Goal: Task Accomplishment & Management: Manage account settings

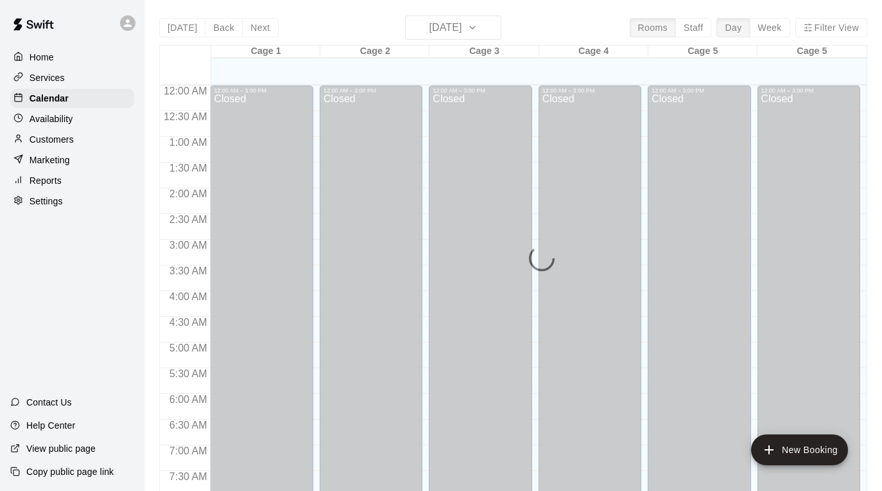
scroll to position [683, 0]
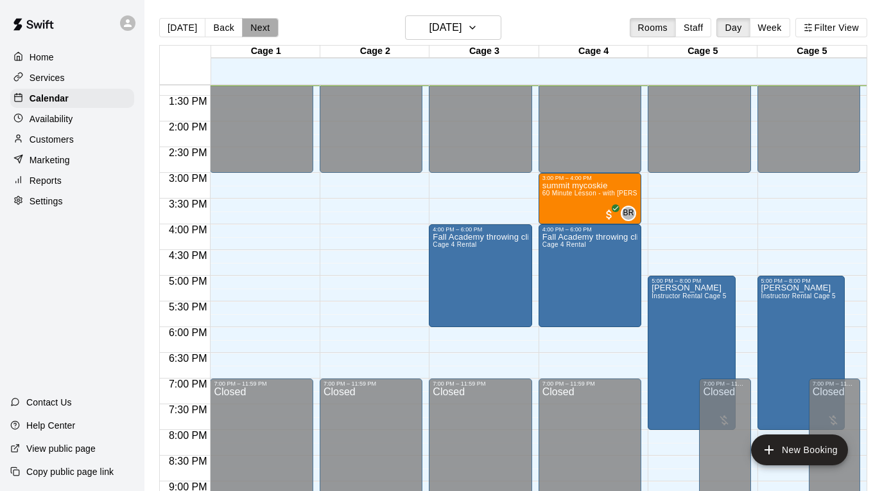
click at [258, 28] on button "Next" at bounding box center [260, 27] width 36 height 19
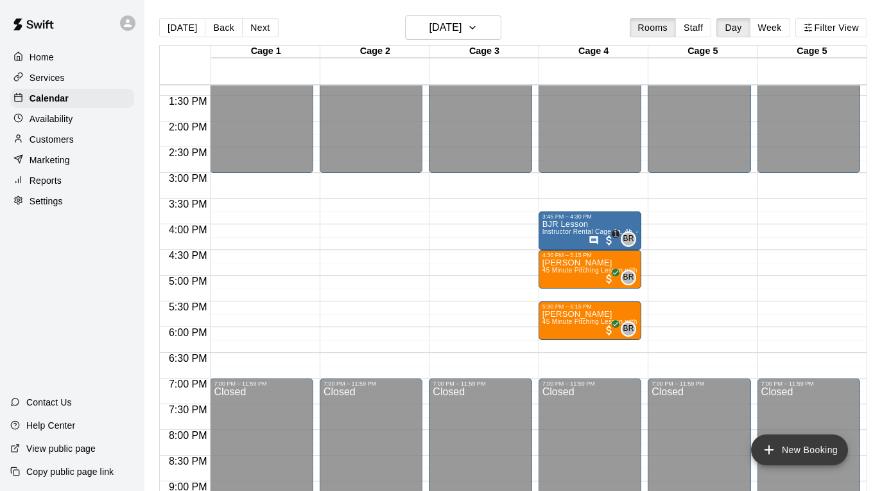
click at [779, 442] on button "New Booking" at bounding box center [799, 449] width 97 height 31
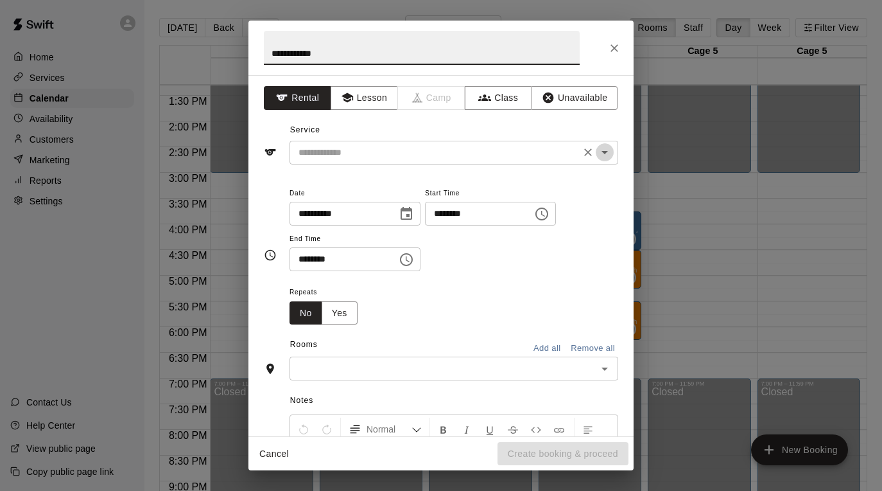
click at [606, 149] on icon "Open" at bounding box center [604, 151] width 15 height 15
type input "**********"
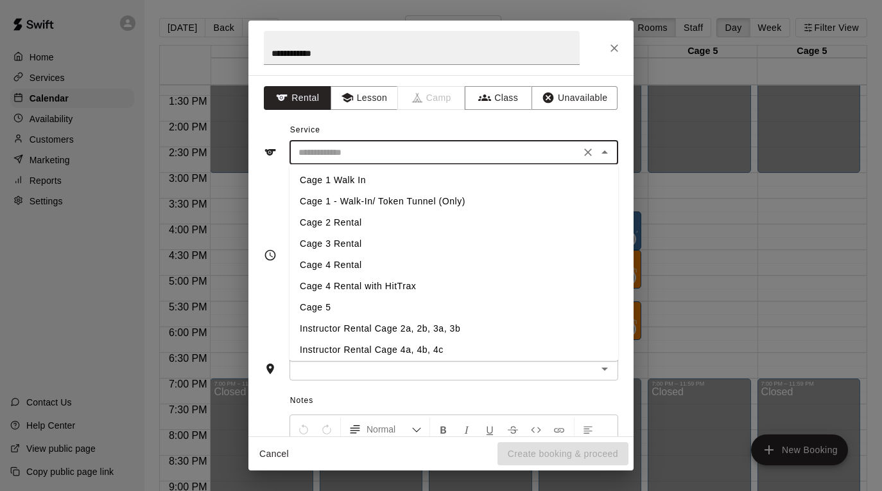
click at [497, 349] on li "Instructor Rental Cage 4a, 4b, 4c" at bounding box center [454, 349] width 329 height 21
type input "**********"
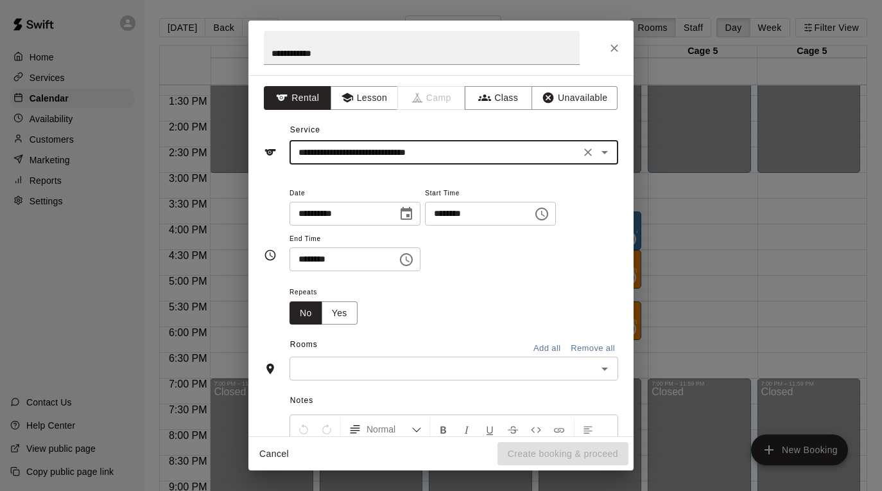
click at [444, 218] on input "********" at bounding box center [474, 214] width 99 height 24
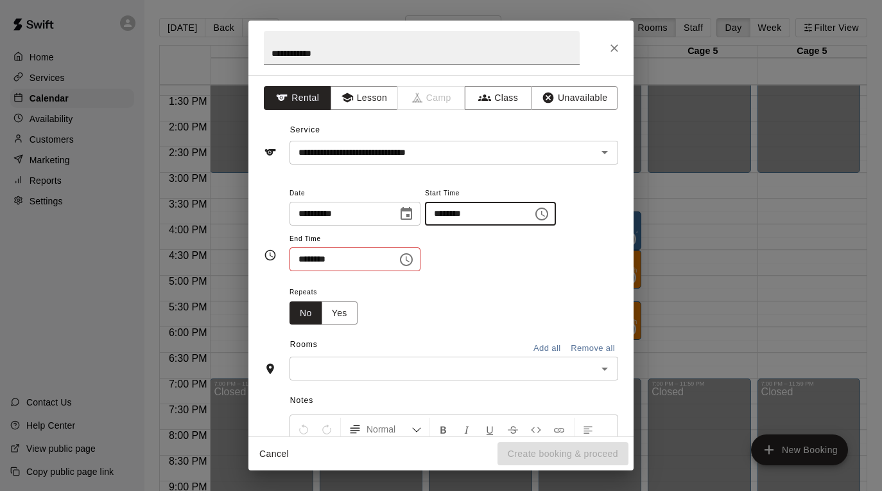
type input "********"
click at [309, 257] on input "********" at bounding box center [339, 259] width 99 height 24
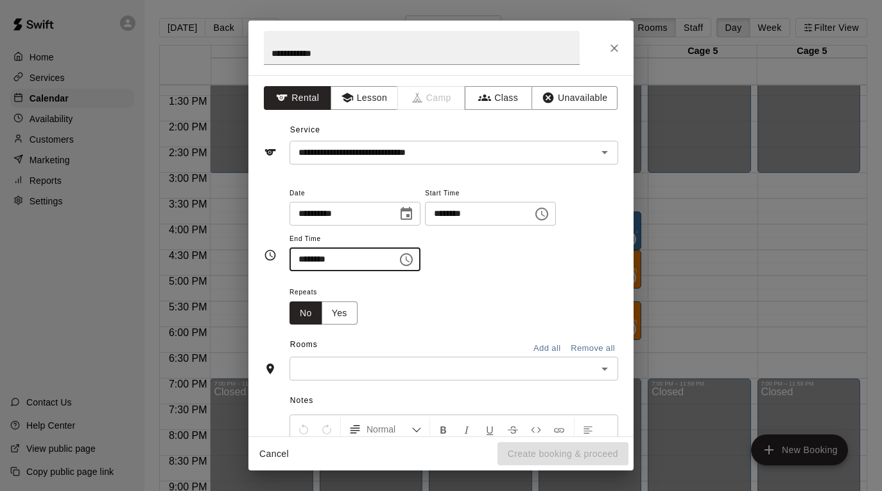
type input "********"
click at [380, 363] on input "text" at bounding box center [443, 368] width 300 height 16
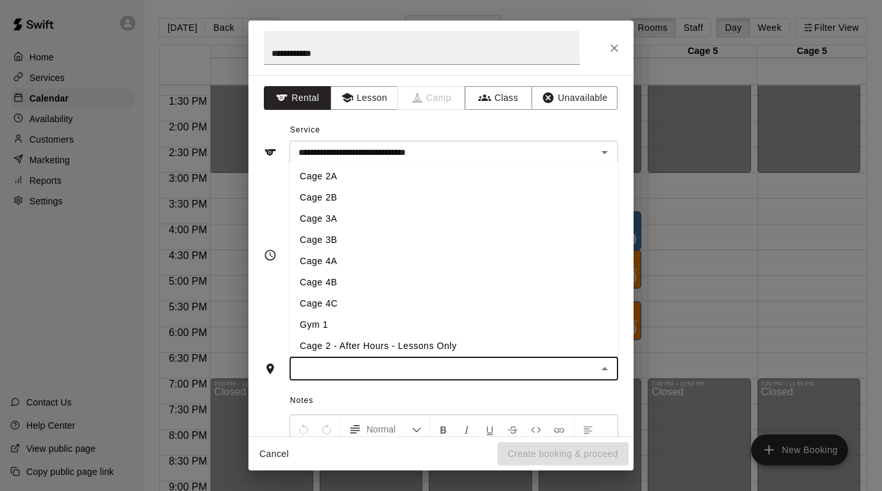
click at [414, 255] on li "Cage 4A" at bounding box center [454, 260] width 329 height 21
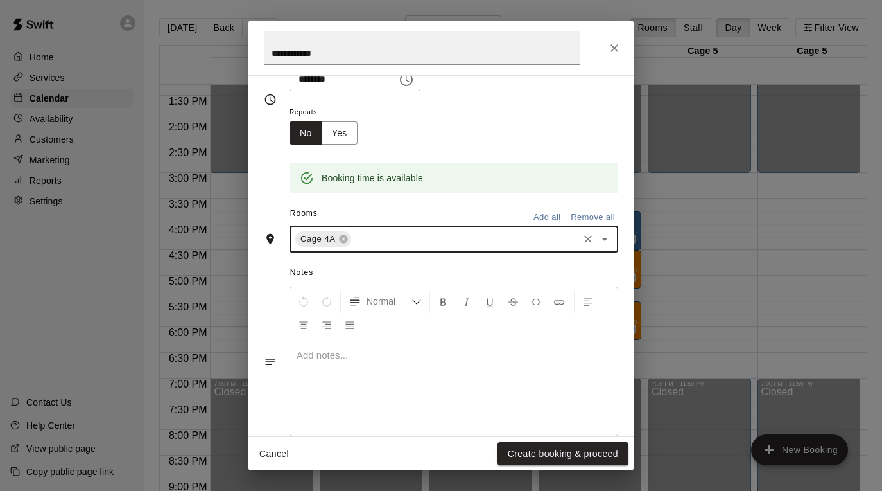
scroll to position [204, 0]
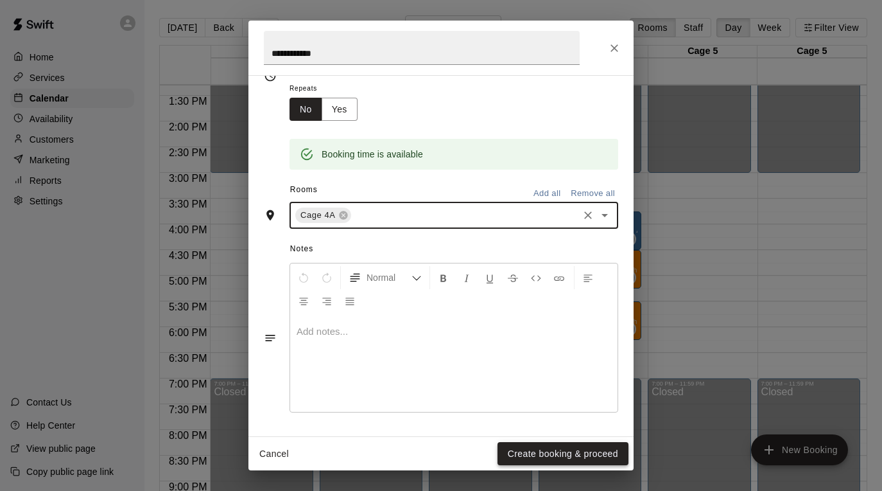
click at [521, 450] on button "Create booking & proceed" at bounding box center [563, 454] width 131 height 24
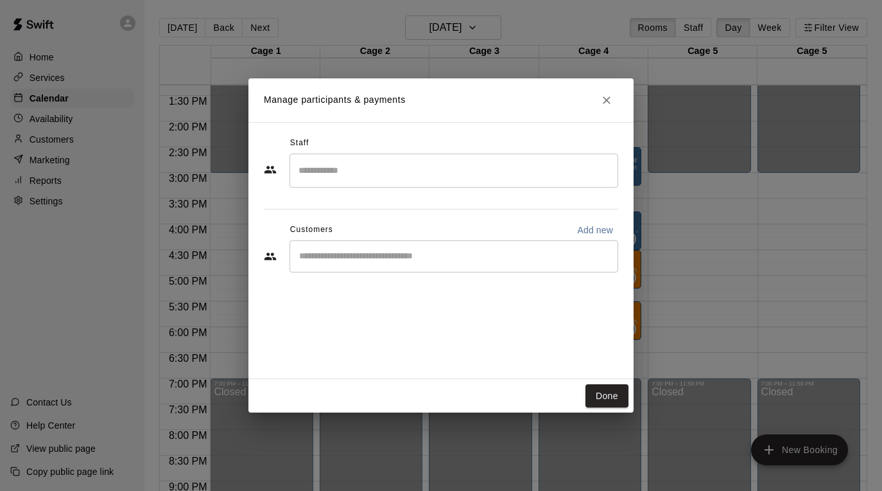
click at [469, 164] on input "Search staff" at bounding box center [453, 170] width 317 height 22
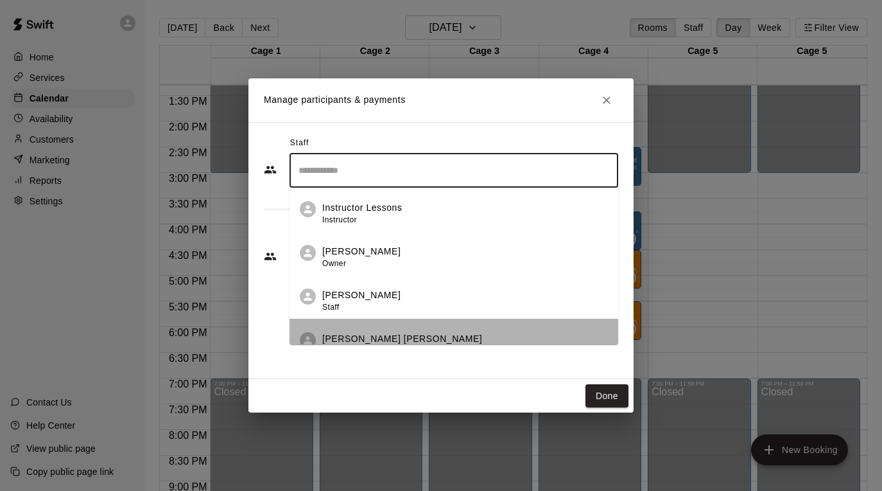
click at [450, 331] on li "[PERSON_NAME] [PERSON_NAME] Admin" at bounding box center [454, 341] width 329 height 44
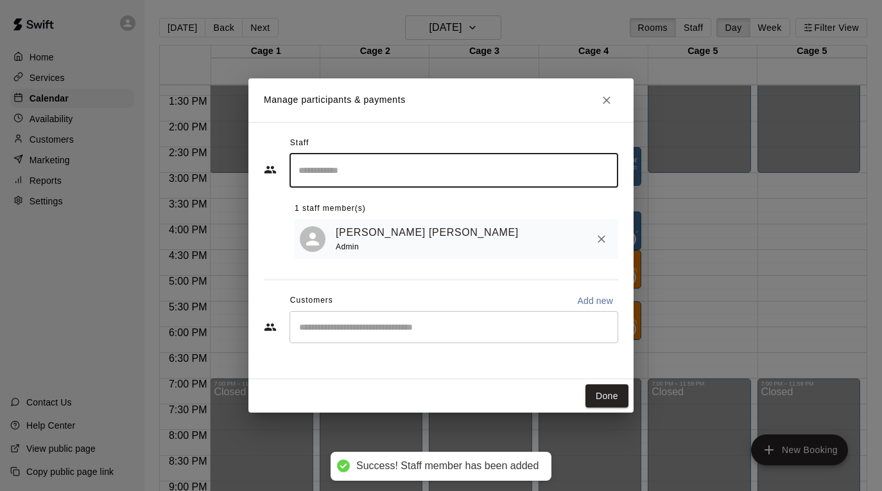
click at [451, 338] on div "​" at bounding box center [454, 327] width 329 height 32
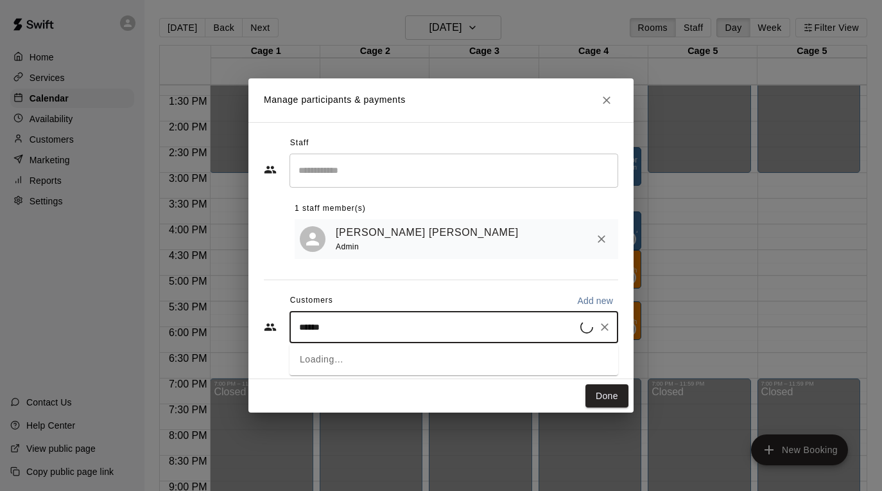
type input "*******"
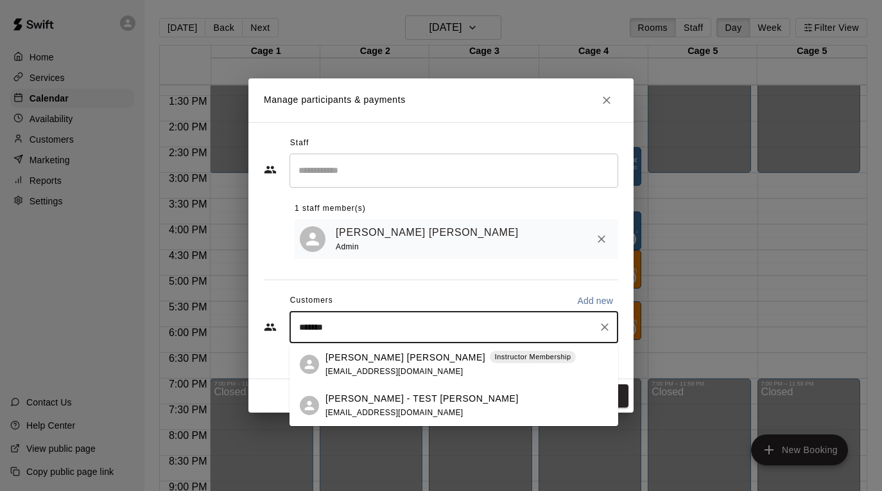
click at [490, 362] on div "Instructor Membership" at bounding box center [533, 357] width 87 height 13
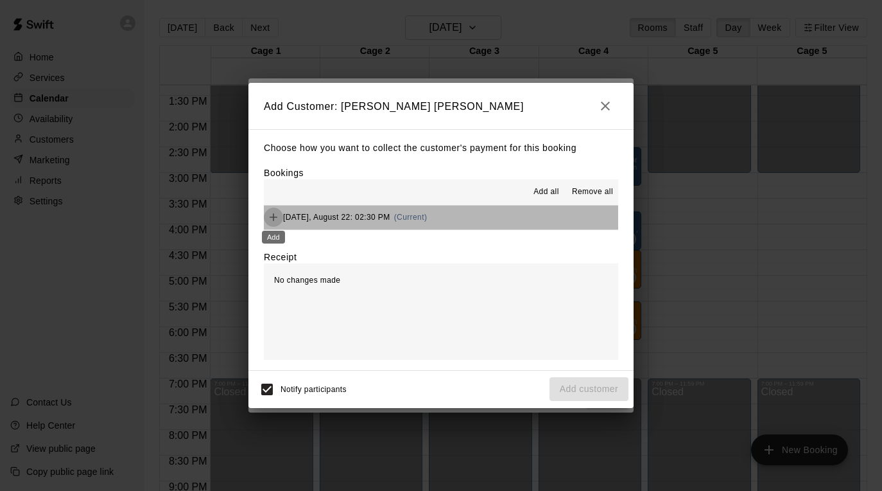
click at [274, 218] on icon "Add" at bounding box center [273, 217] width 13 height 13
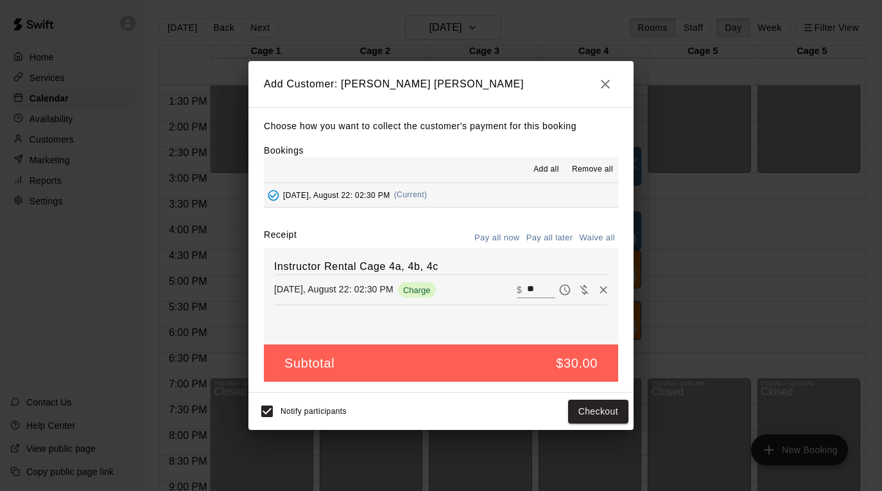
click at [539, 234] on button "Pay all later" at bounding box center [549, 238] width 53 height 20
click at [570, 413] on button "Add customer" at bounding box center [589, 411] width 79 height 24
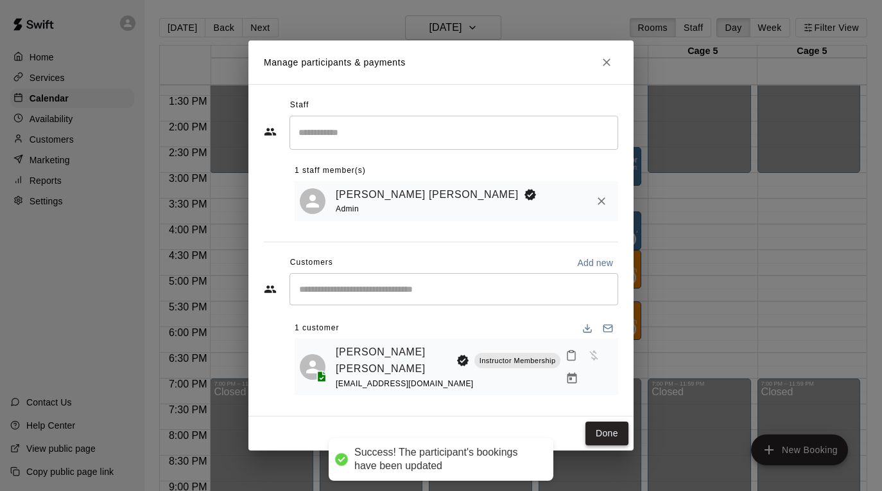
click at [590, 426] on button "Done" at bounding box center [607, 433] width 43 height 24
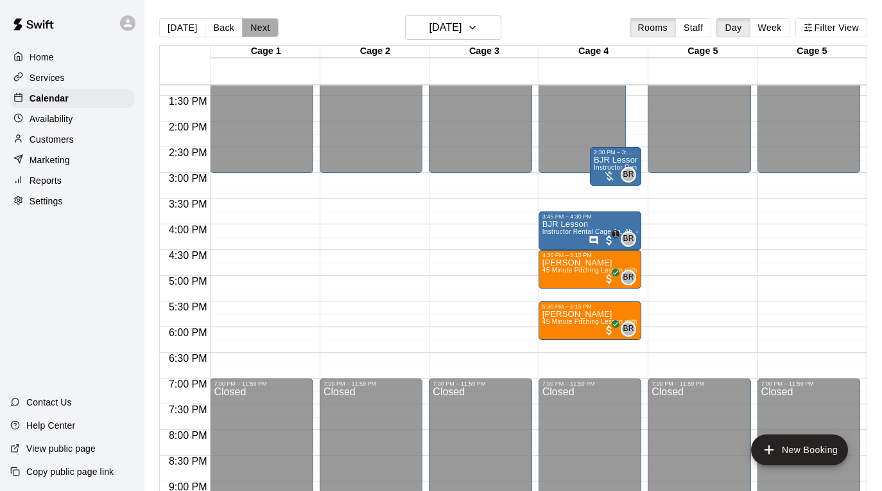
click at [257, 26] on button "Next" at bounding box center [260, 27] width 36 height 19
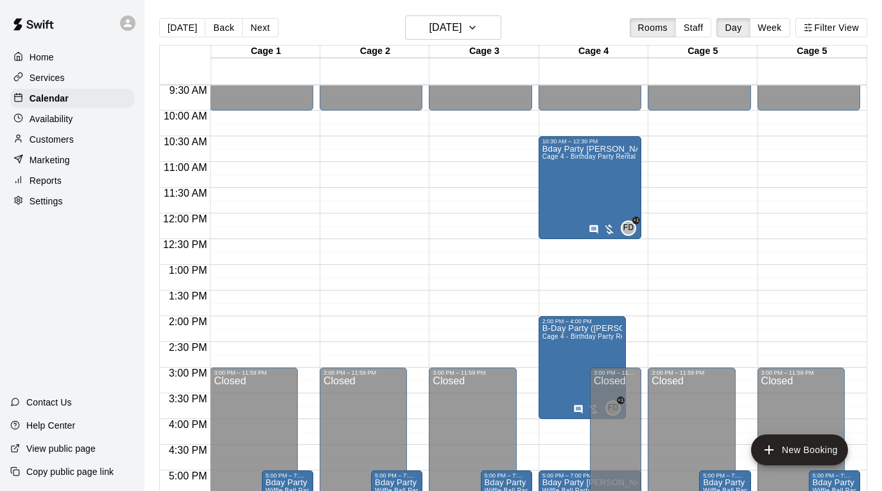
scroll to position [480, 0]
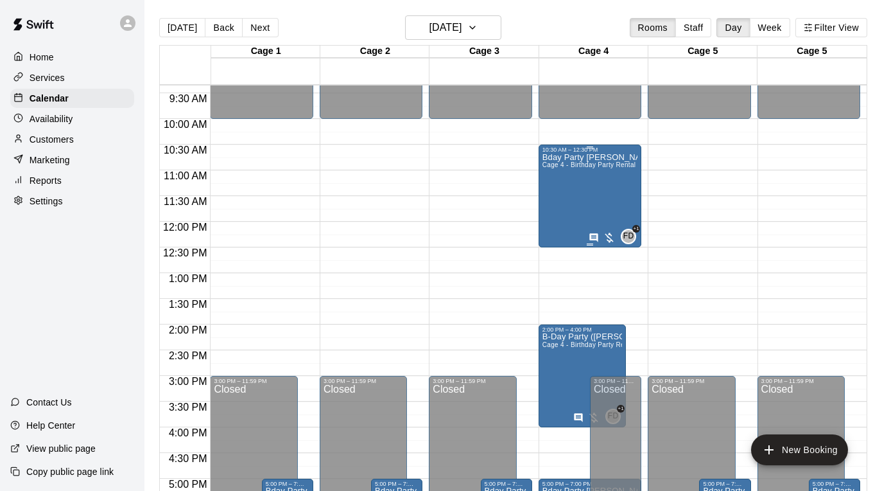
click at [575, 164] on span "Cage 4 - Birthday Party Rental" at bounding box center [590, 164] width 94 height 7
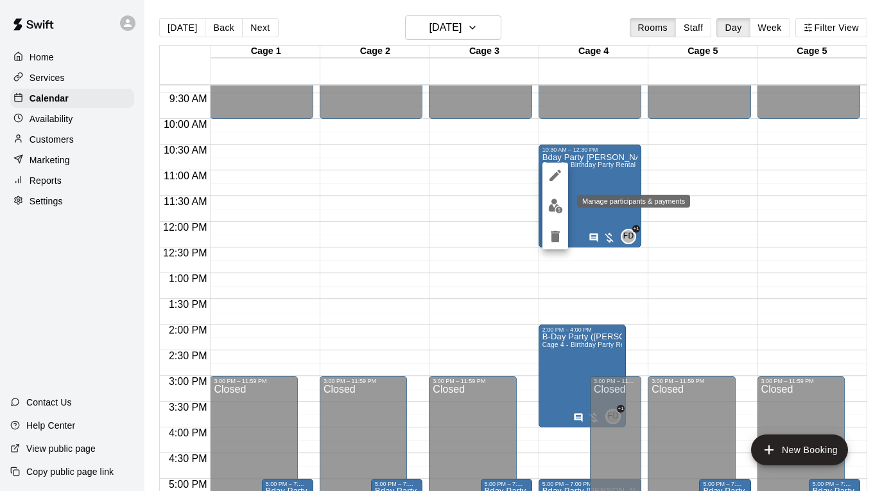
click at [561, 199] on img "edit" at bounding box center [555, 205] width 15 height 15
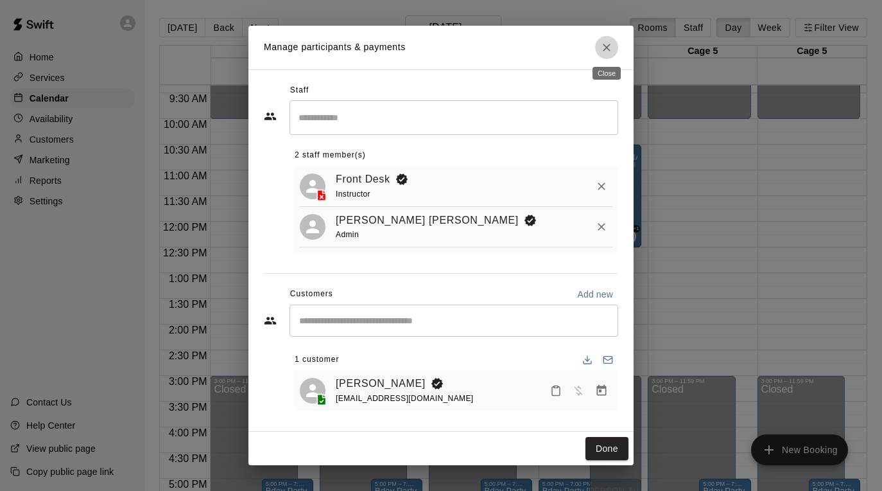
click at [608, 45] on icon "Close" at bounding box center [607, 48] width 8 height 8
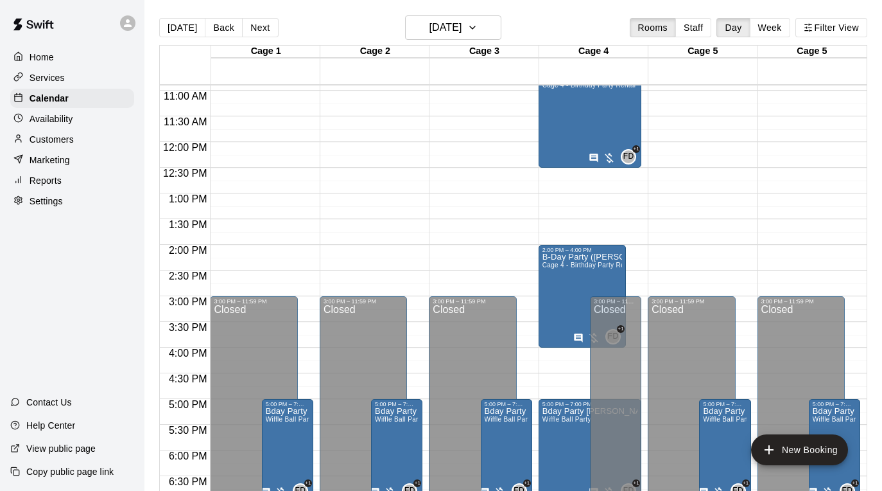
scroll to position [570, 0]
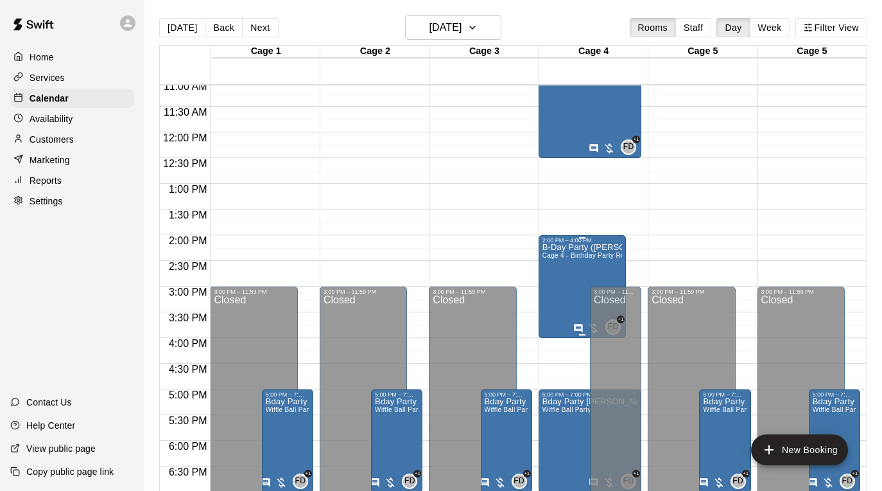
click at [609, 256] on span "Cage 4 - Birthday Party Rental" at bounding box center [590, 255] width 94 height 7
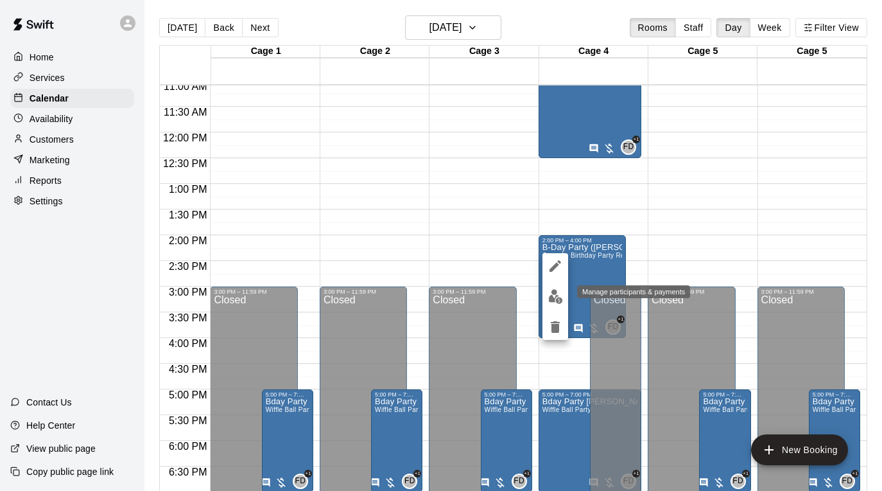
click at [557, 290] on img "edit" at bounding box center [555, 296] width 15 height 15
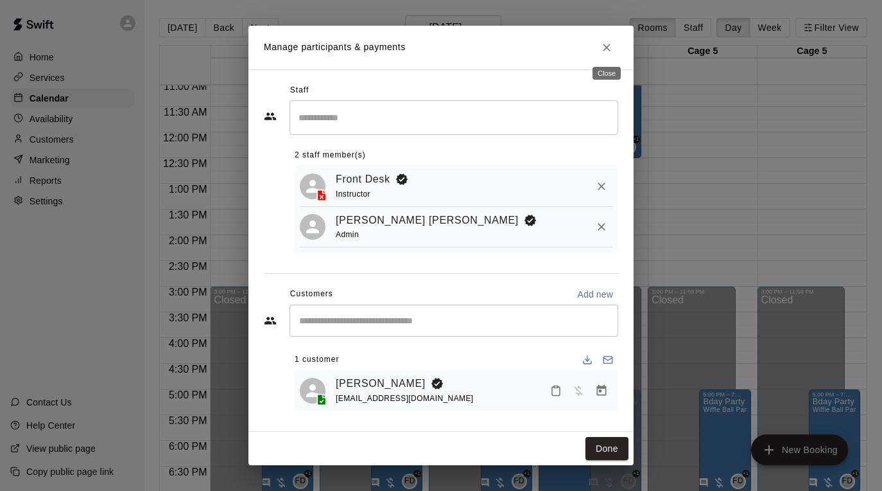
click at [613, 50] on button "Close" at bounding box center [606, 47] width 23 height 23
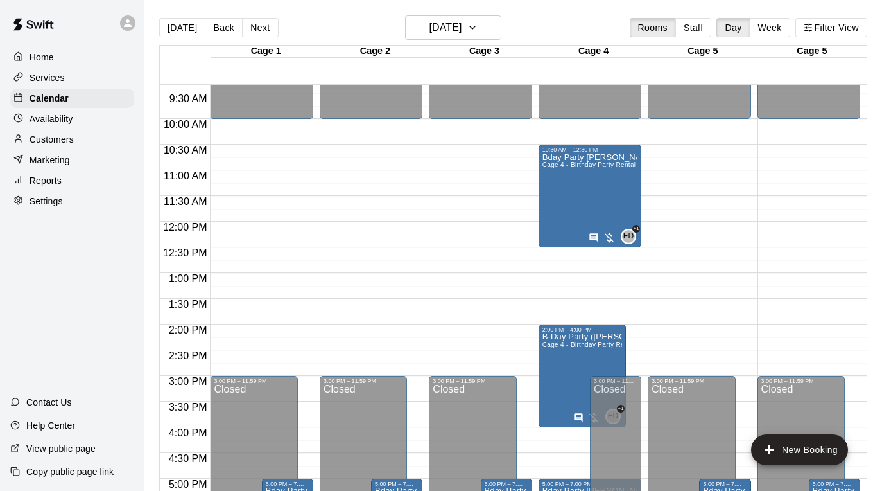
scroll to position [479, 0]
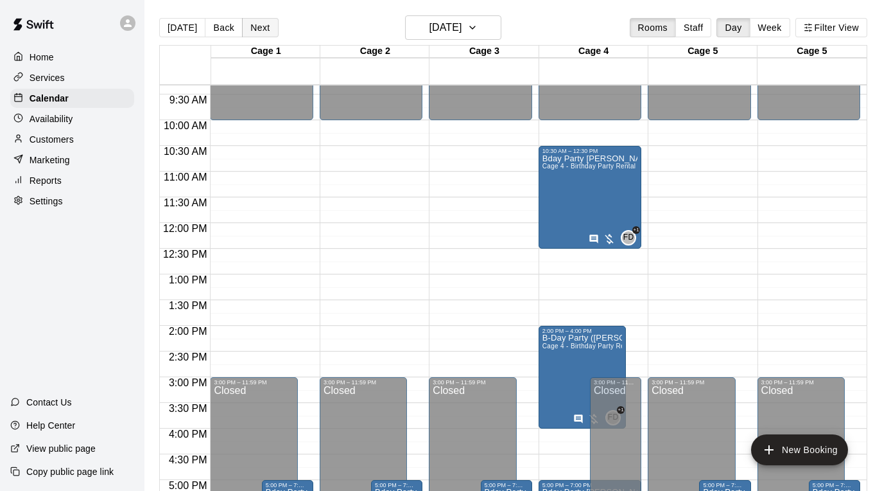
click at [253, 27] on button "Next" at bounding box center [260, 27] width 36 height 19
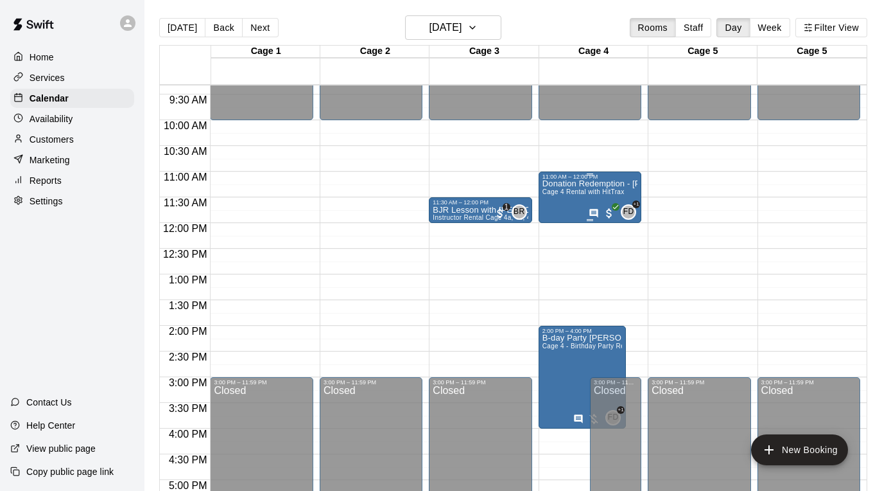
click at [599, 184] on p "Donation Redemption - [PERSON_NAME] - HitTrax" at bounding box center [590, 184] width 95 height 0
click at [552, 229] on img "edit" at bounding box center [555, 228] width 15 height 15
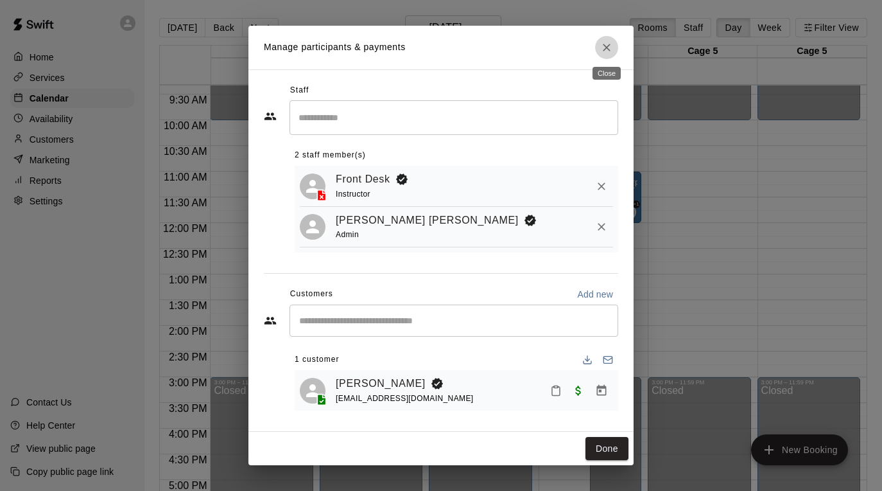
click at [613, 46] on icon "Close" at bounding box center [606, 47] width 13 height 13
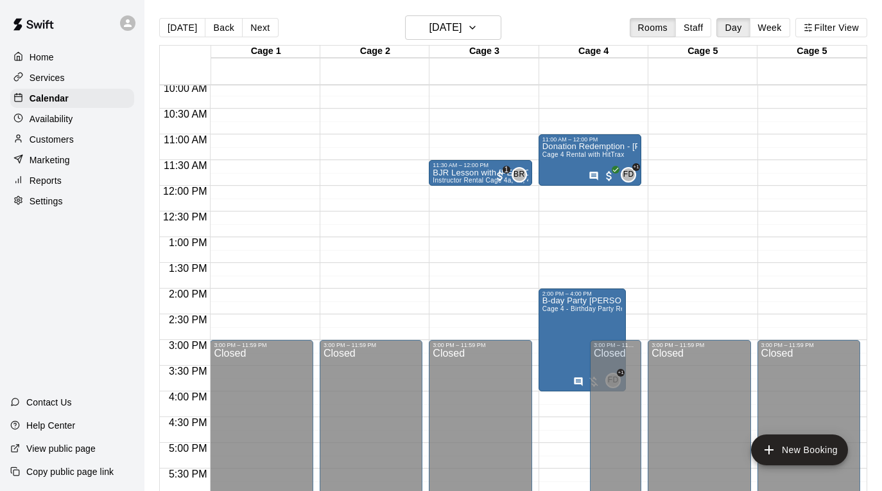
scroll to position [531, 0]
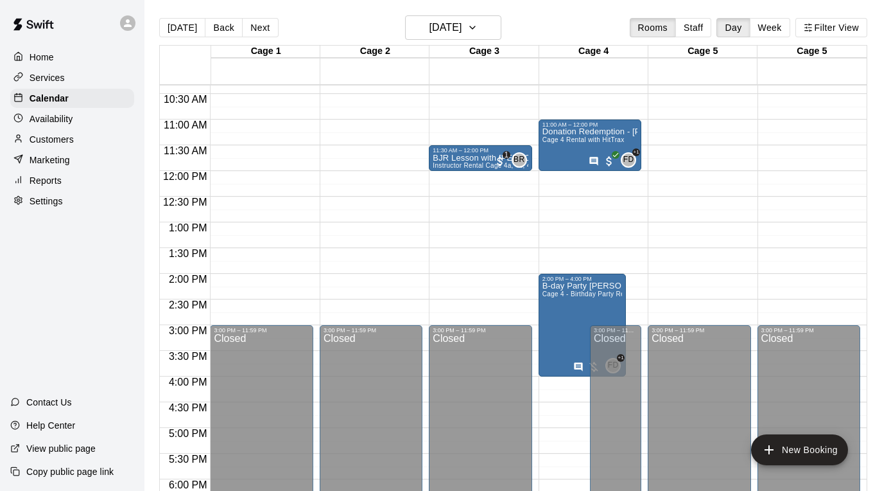
click at [69, 133] on p "Customers" at bounding box center [52, 139] width 44 height 13
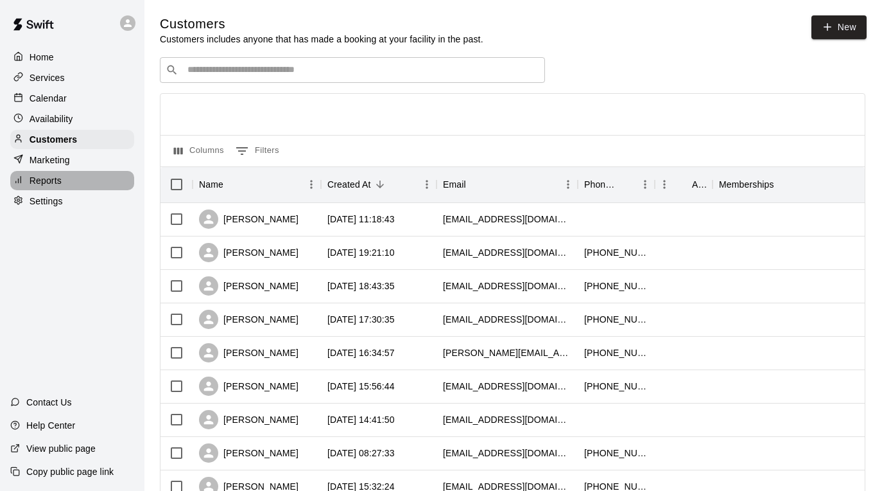
click at [74, 178] on div "Reports" at bounding box center [72, 180] width 124 height 19
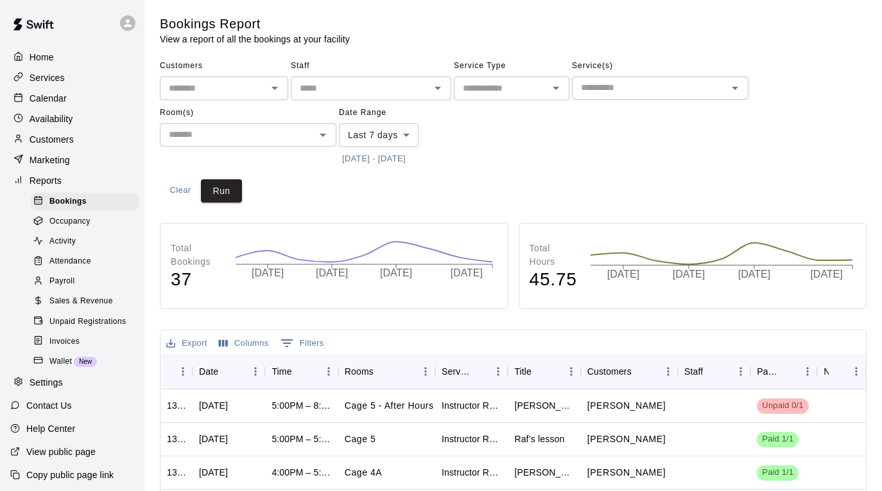
click at [372, 82] on input "text" at bounding box center [361, 88] width 132 height 16
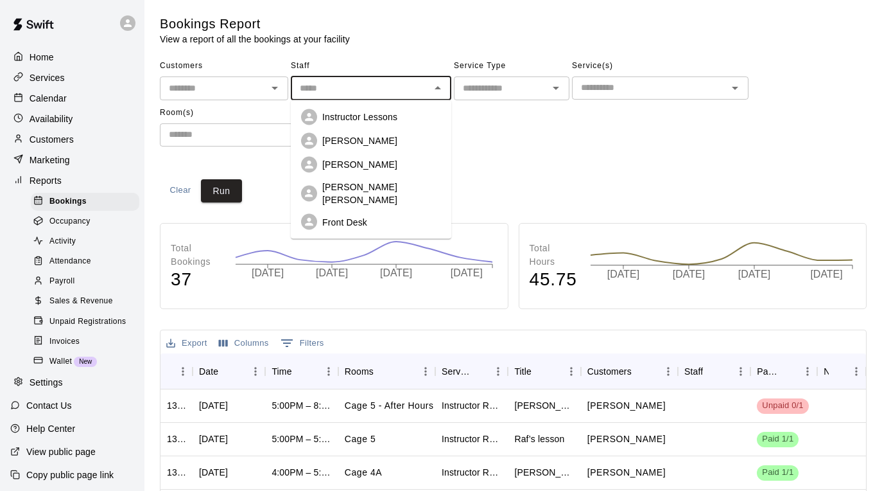
click at [363, 183] on p "[PERSON_NAME] [PERSON_NAME]" at bounding box center [381, 193] width 119 height 26
type input "**********"
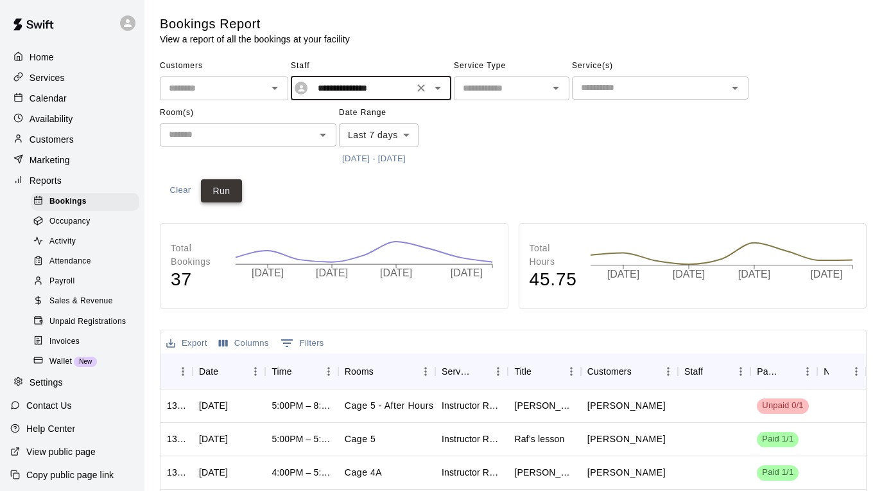
click at [224, 195] on button "Run" at bounding box center [221, 191] width 41 height 24
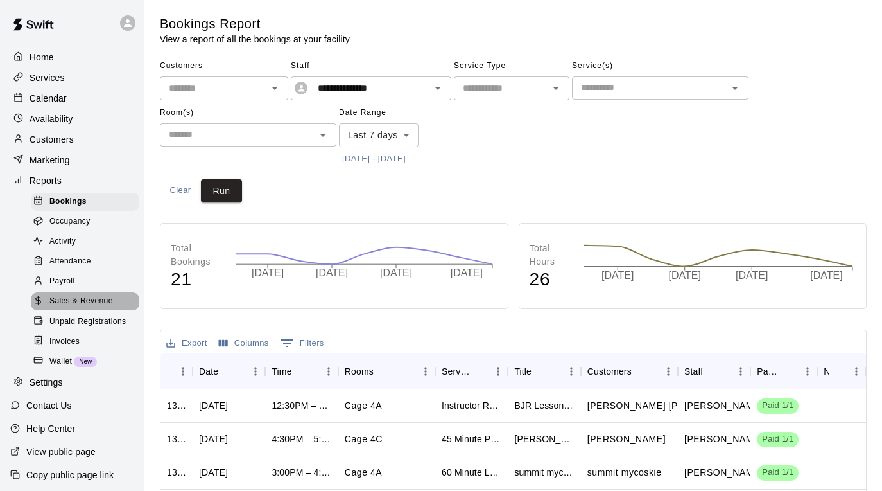
click at [110, 302] on span "Sales & Revenue" at bounding box center [81, 301] width 64 height 13
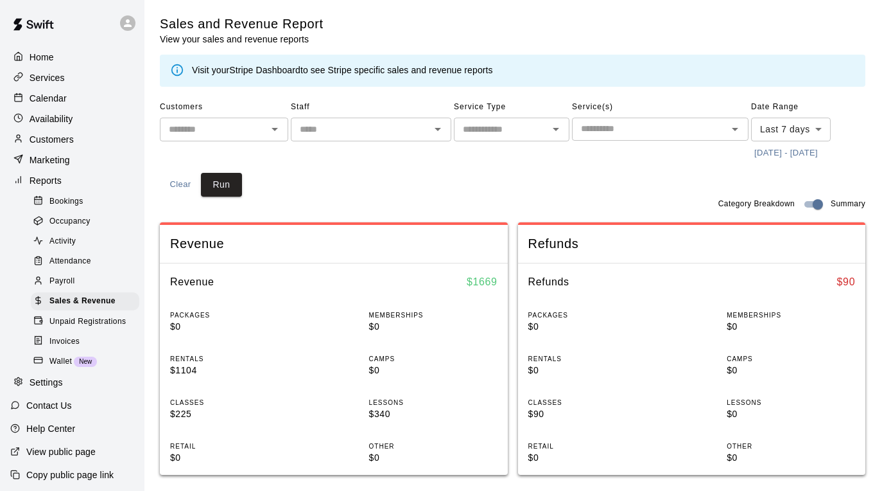
click at [392, 130] on input "text" at bounding box center [361, 129] width 132 height 16
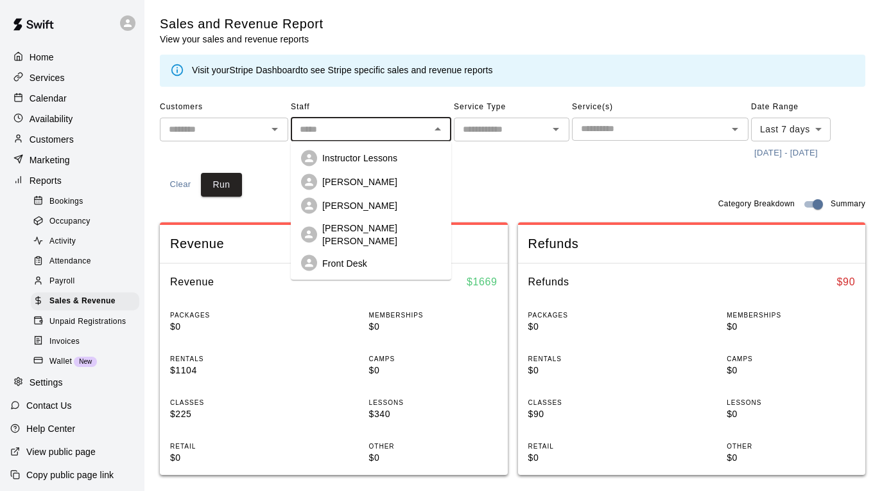
click at [365, 225] on p "[PERSON_NAME] [PERSON_NAME]" at bounding box center [381, 235] width 119 height 26
type input "**********"
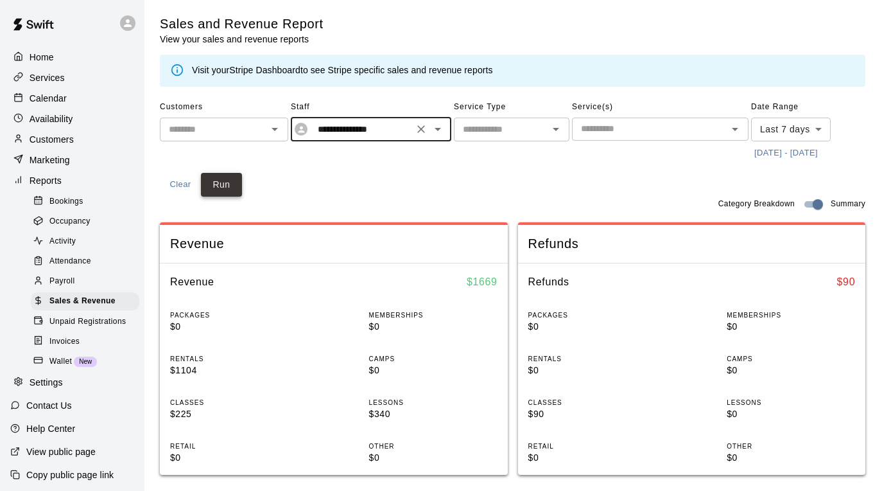
click at [216, 183] on button "Run" at bounding box center [221, 185] width 41 height 24
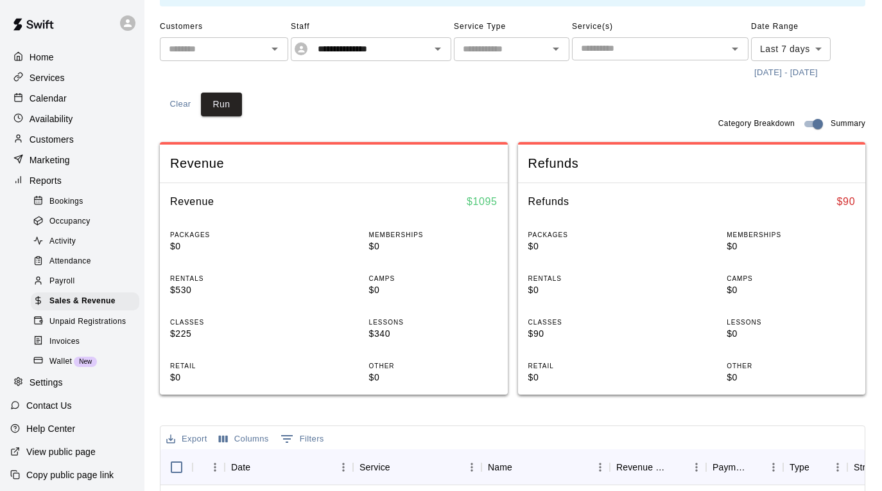
scroll to position [80, 0]
click at [422, 50] on icon "Clear" at bounding box center [421, 50] width 8 height 8
click at [231, 105] on button "Run" at bounding box center [221, 105] width 41 height 24
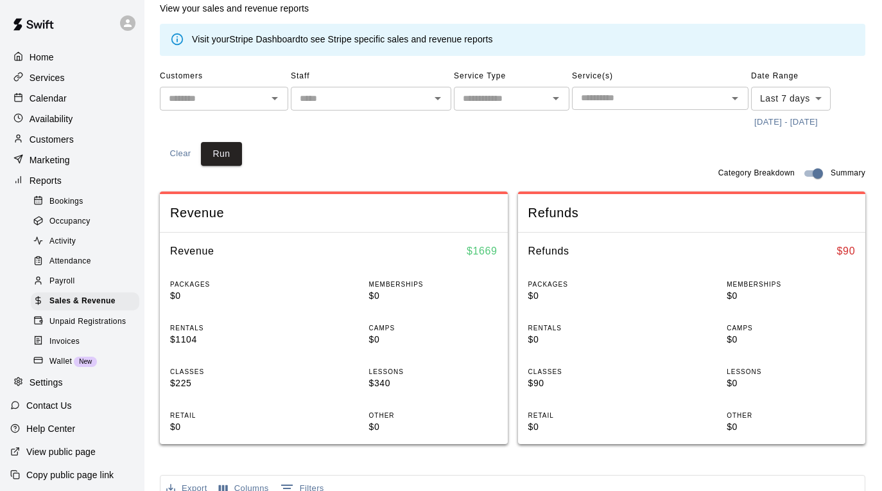
scroll to position [31, 0]
click at [432, 98] on icon "Open" at bounding box center [437, 97] width 15 height 15
click at [561, 155] on div "Customers ​ Staff ​ Service Type ​ Service(s) ​ Date Range Last 7 days **** ​ […" at bounding box center [513, 116] width 706 height 100
click at [822, 96] on body "Home Services Calendar Availability Customers Marketing Reports Bookings Occupa…" at bounding box center [441, 449] width 882 height 960
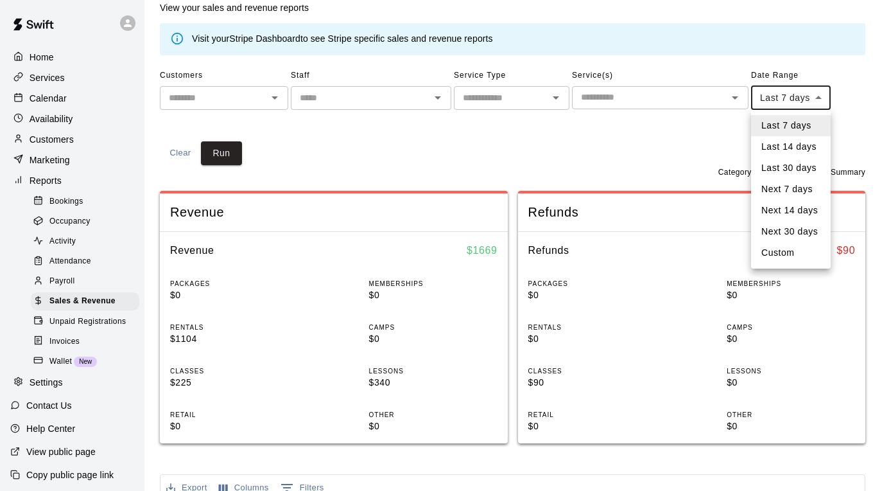
click at [776, 253] on li "Custom" at bounding box center [791, 252] width 80 height 21
type input "******"
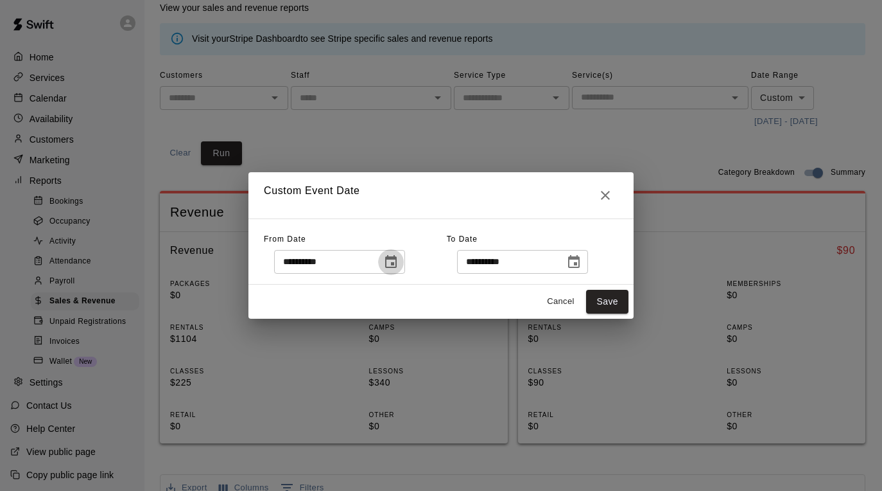
click at [393, 256] on icon "Choose date, selected date is Aug 14, 2025" at bounding box center [390, 261] width 15 height 15
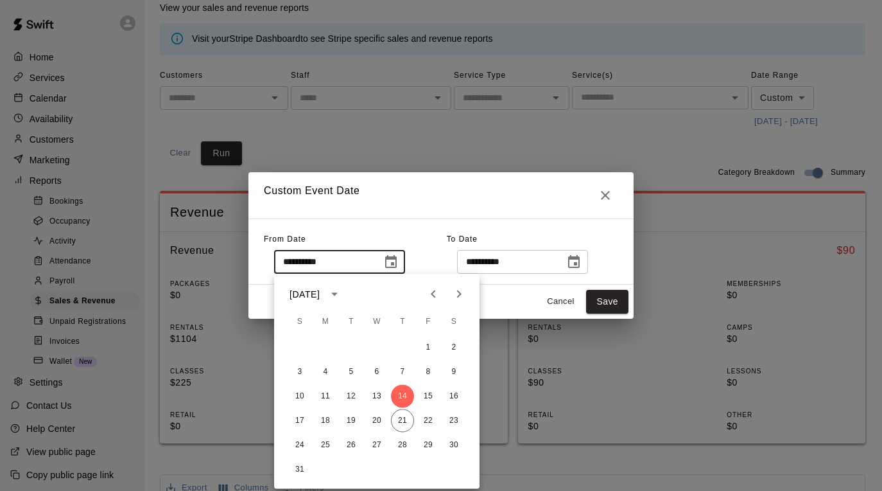
click at [435, 295] on icon "Previous month" at bounding box center [433, 293] width 15 height 15
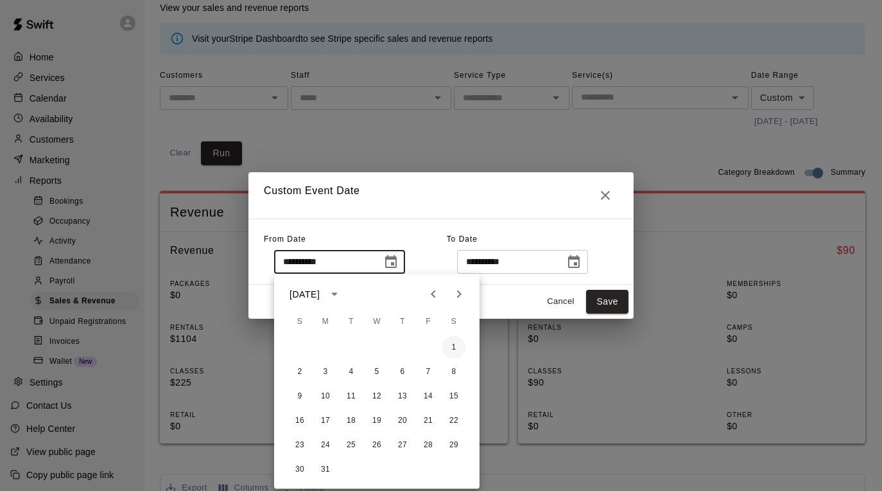
click at [457, 347] on button "1" at bounding box center [453, 347] width 23 height 23
type input "**********"
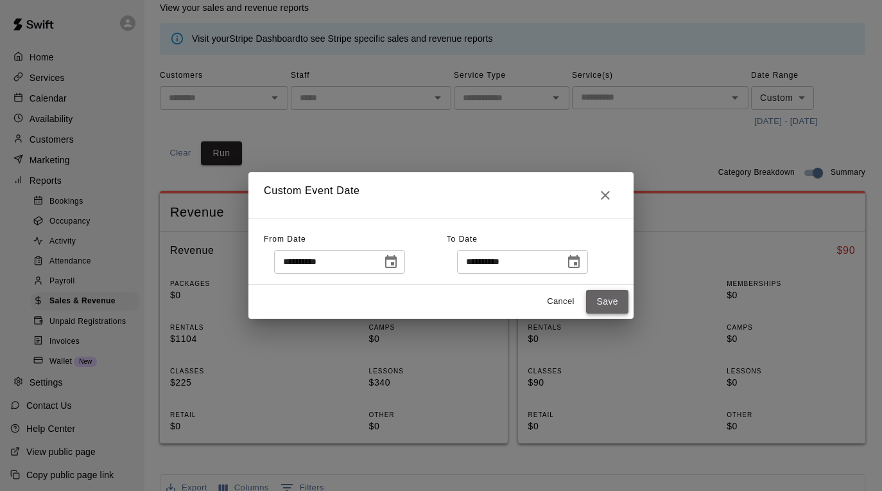
click at [605, 301] on button "Save" at bounding box center [607, 302] width 42 height 24
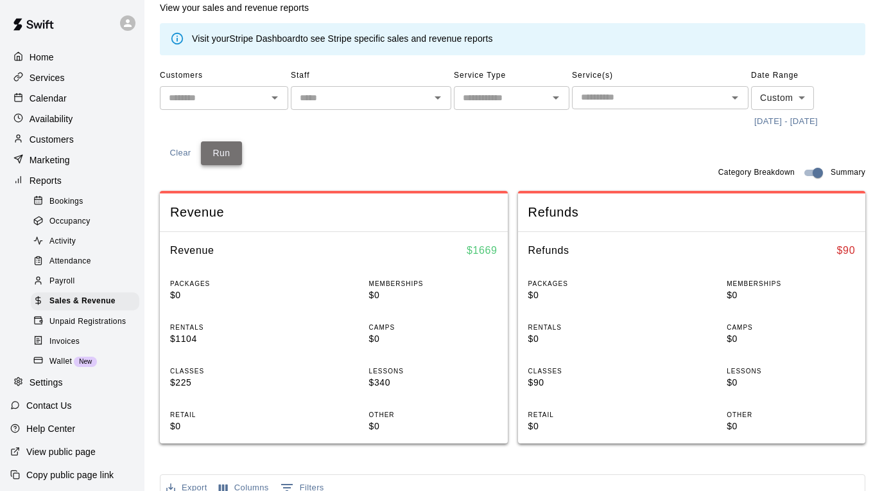
click at [231, 150] on button "Run" at bounding box center [221, 153] width 41 height 24
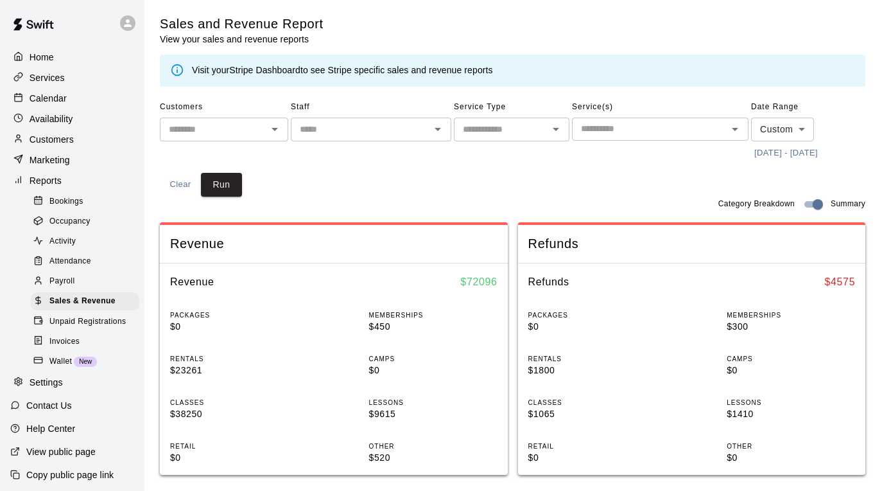
click at [438, 132] on icon "Open" at bounding box center [437, 128] width 15 height 15
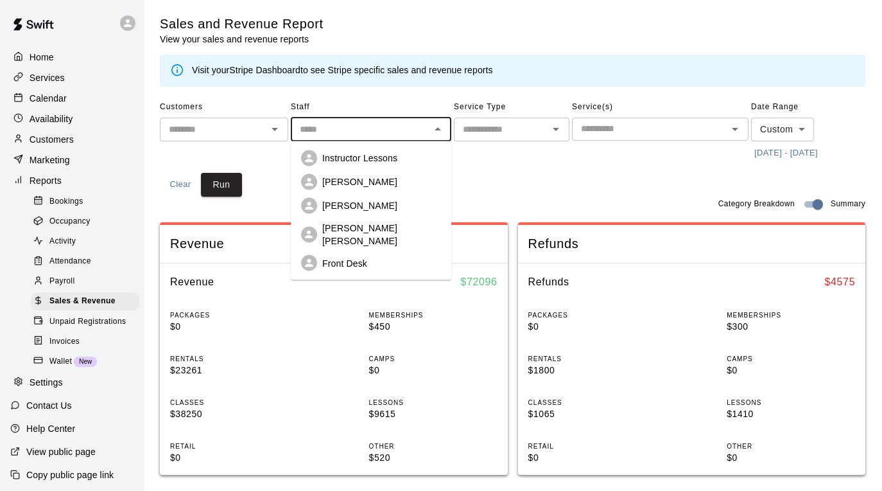
click at [401, 223] on div "[PERSON_NAME] [PERSON_NAME]" at bounding box center [381, 235] width 119 height 26
type input "**********"
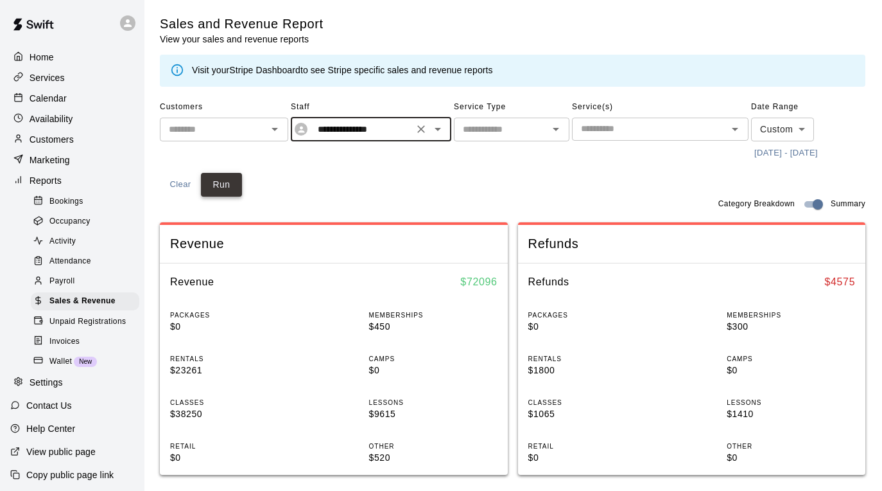
click at [213, 180] on button "Run" at bounding box center [221, 185] width 41 height 24
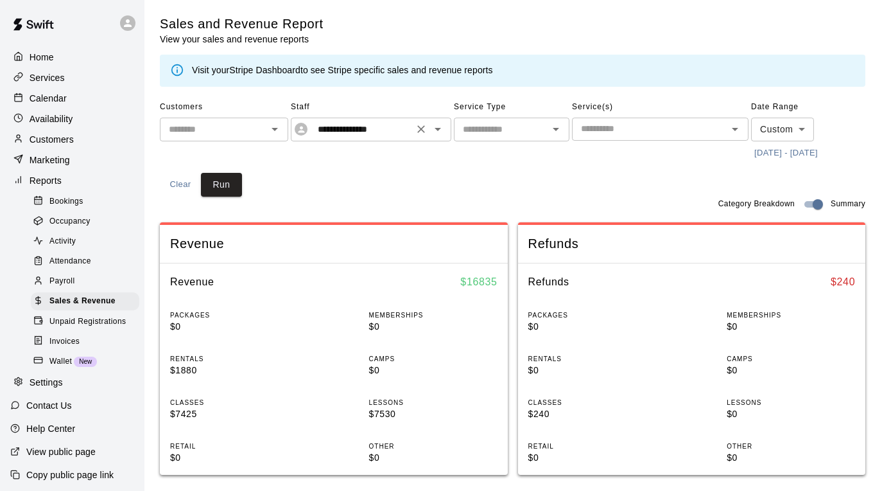
click at [423, 130] on icon "Clear" at bounding box center [421, 129] width 8 height 8
click at [556, 131] on icon "Open" at bounding box center [555, 128] width 15 height 15
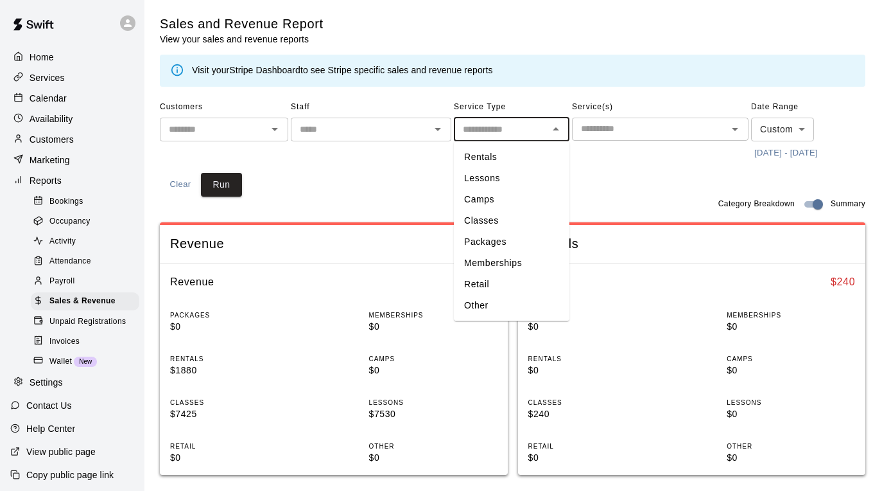
click at [539, 223] on li "Classes" at bounding box center [512, 220] width 116 height 21
type input "*******"
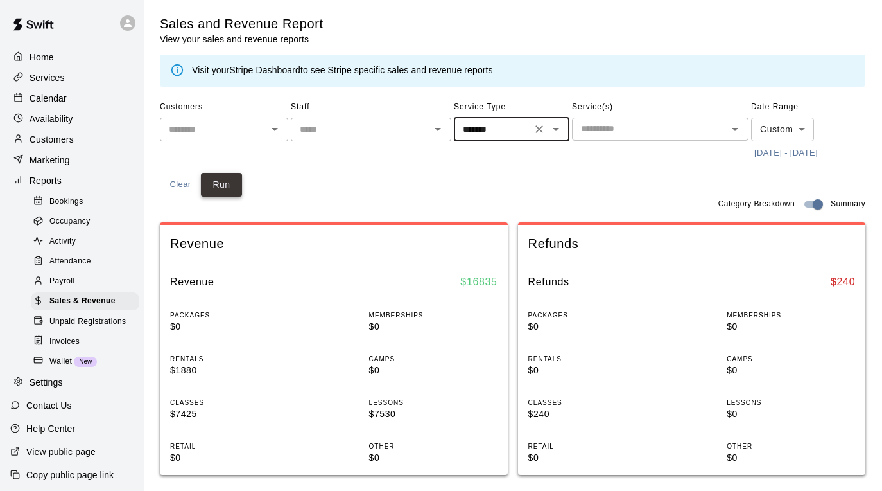
click at [211, 176] on button "Run" at bounding box center [221, 185] width 41 height 24
click at [436, 127] on icon "Open" at bounding box center [437, 128] width 15 height 15
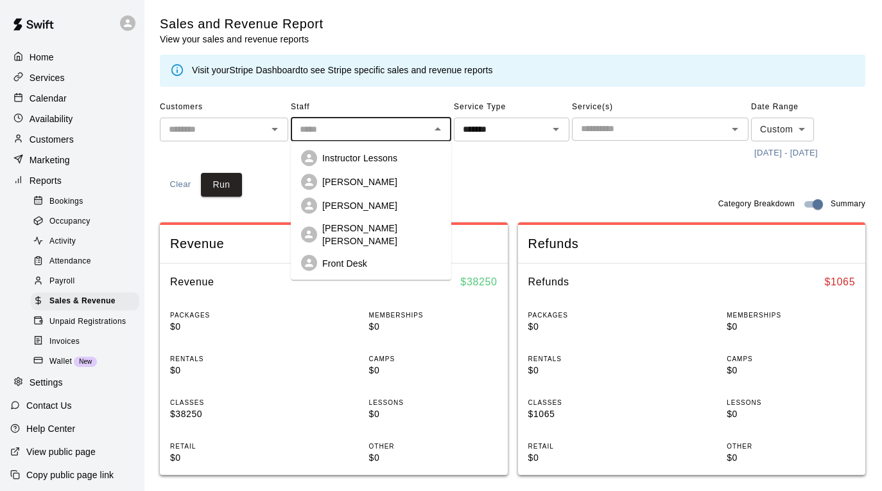
click at [385, 224] on div "[PERSON_NAME] [PERSON_NAME]" at bounding box center [381, 235] width 119 height 26
type input "**********"
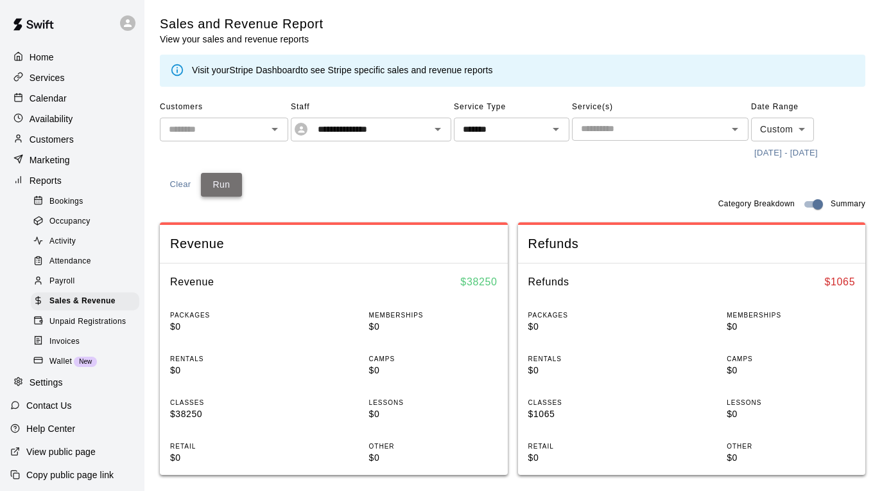
click at [227, 181] on button "Run" at bounding box center [221, 185] width 41 height 24
click at [558, 130] on icon "Open" at bounding box center [555, 128] width 15 height 15
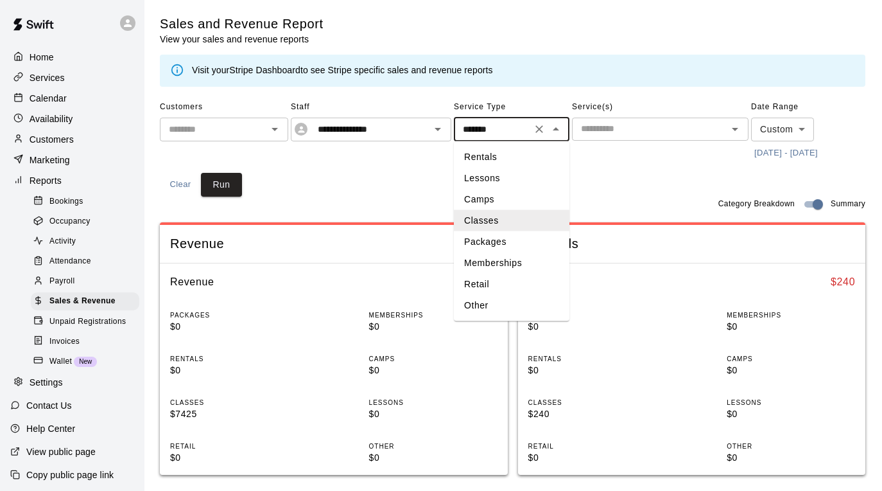
click at [530, 155] on li "Rentals" at bounding box center [512, 156] width 116 height 21
type input "*******"
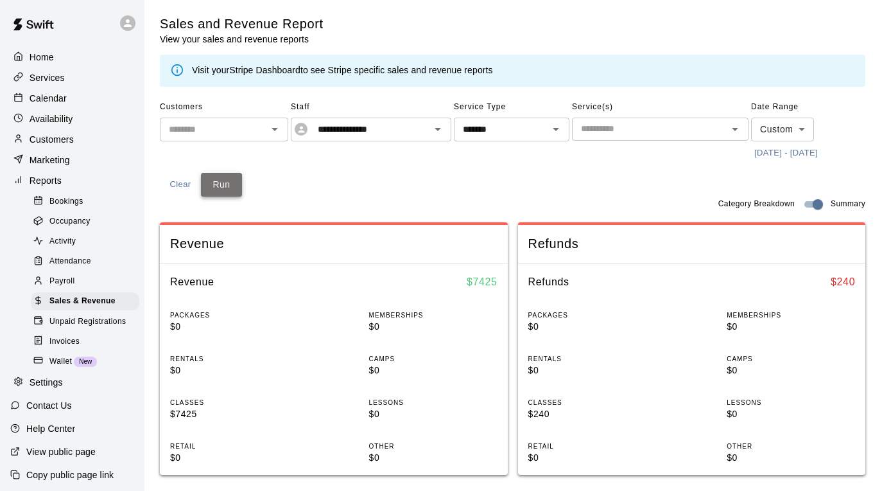
click at [208, 176] on button "Run" at bounding box center [221, 185] width 41 height 24
click at [420, 130] on icon "Clear" at bounding box center [421, 129] width 13 height 13
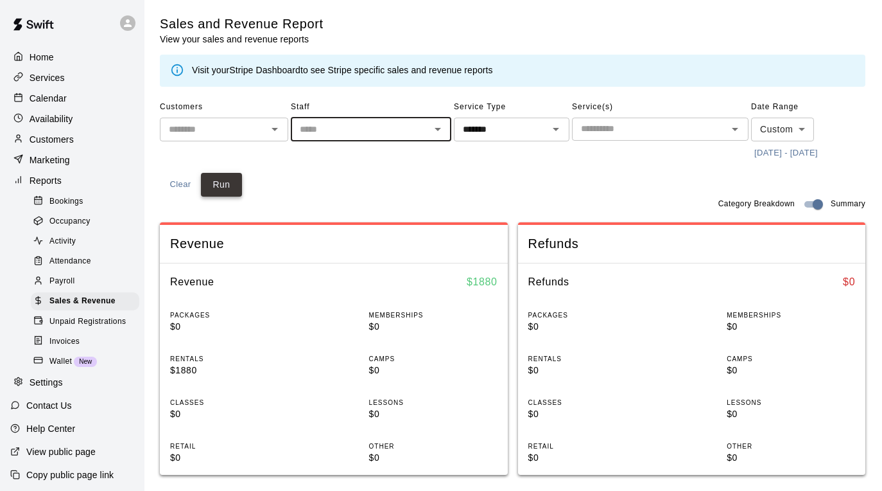
click at [219, 186] on button "Run" at bounding box center [221, 185] width 41 height 24
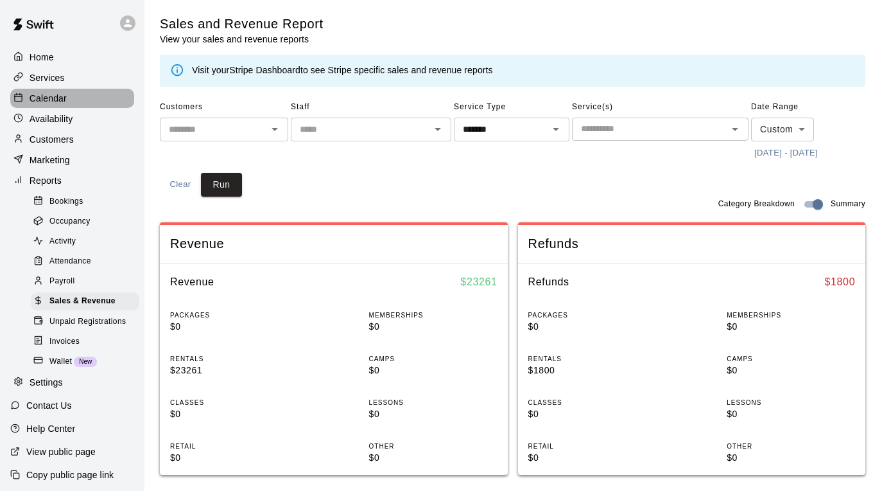
click at [78, 97] on div "Calendar" at bounding box center [72, 98] width 124 height 19
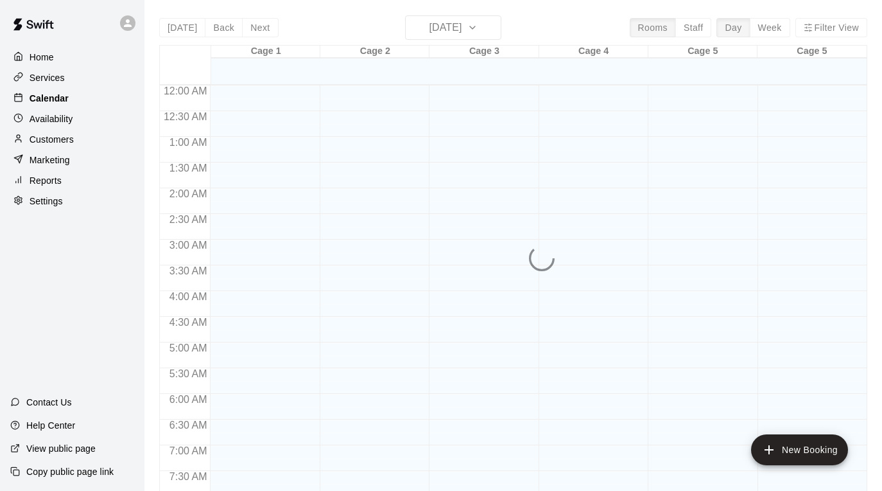
scroll to position [701, 0]
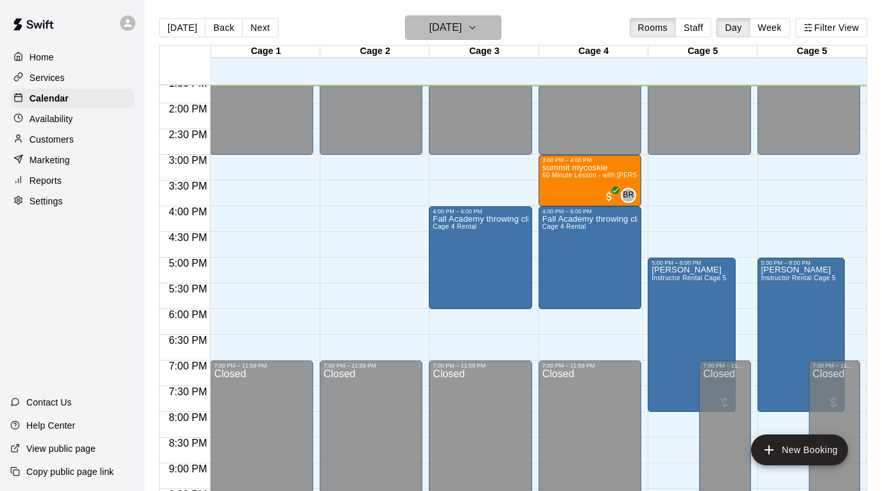
click at [498, 29] on button "[DATE]" at bounding box center [453, 27] width 96 height 24
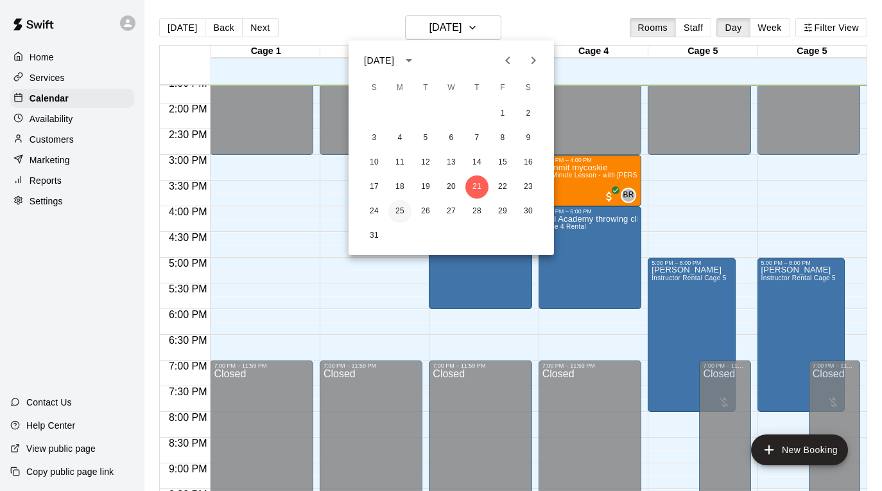
click at [398, 212] on button "25" at bounding box center [400, 211] width 23 height 23
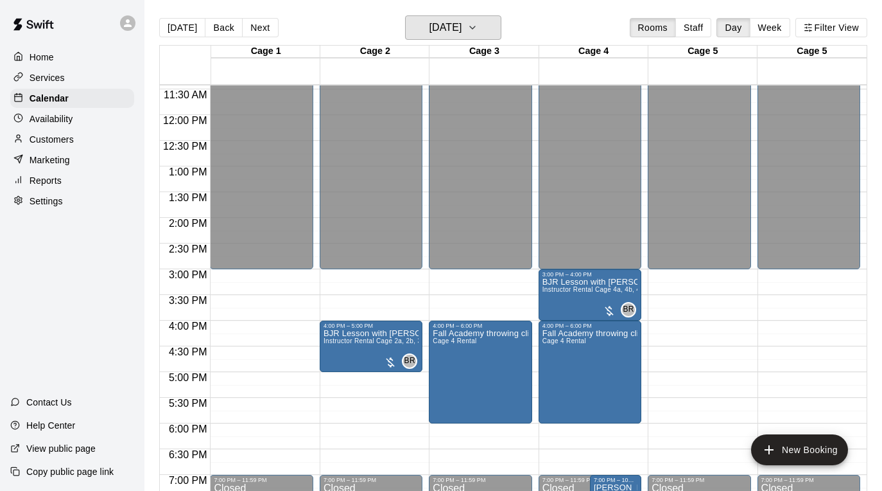
scroll to position [585, 0]
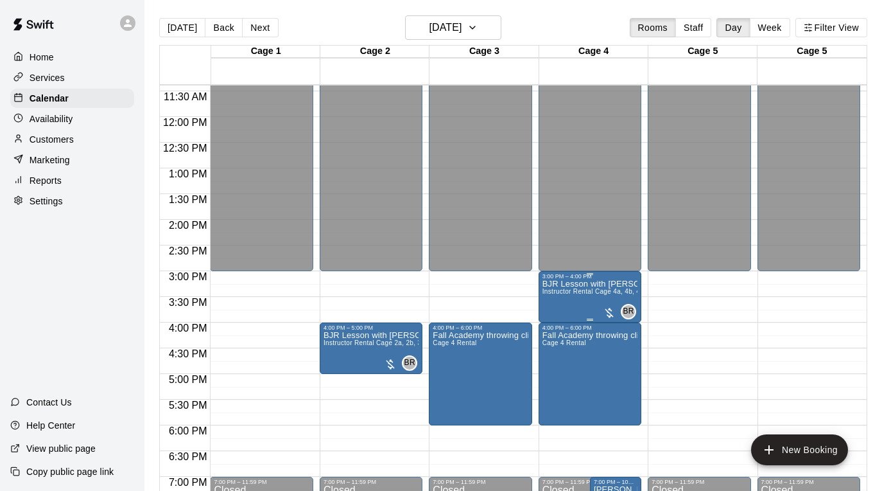
click at [586, 284] on p "BJR Lesson with [PERSON_NAME]" at bounding box center [590, 284] width 95 height 0
click at [480, 292] on div at bounding box center [441, 245] width 882 height 491
click at [258, 26] on button "Next" at bounding box center [260, 27] width 36 height 19
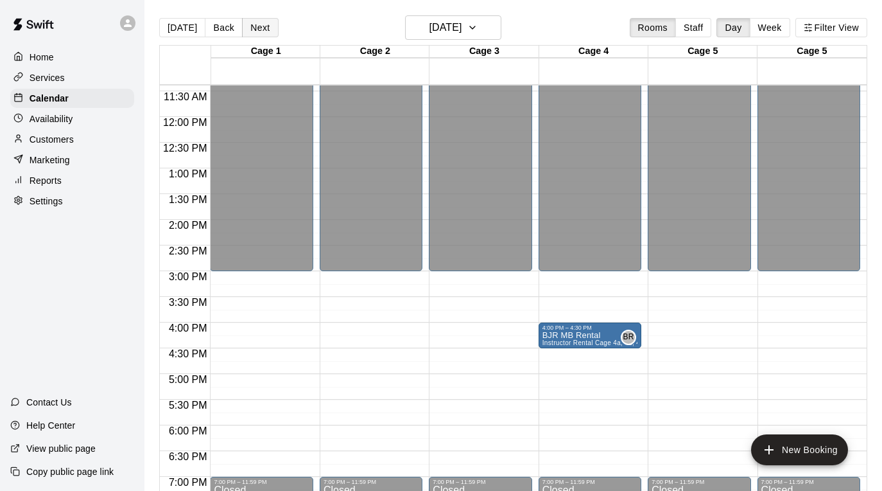
click at [262, 29] on button "Next" at bounding box center [260, 27] width 36 height 19
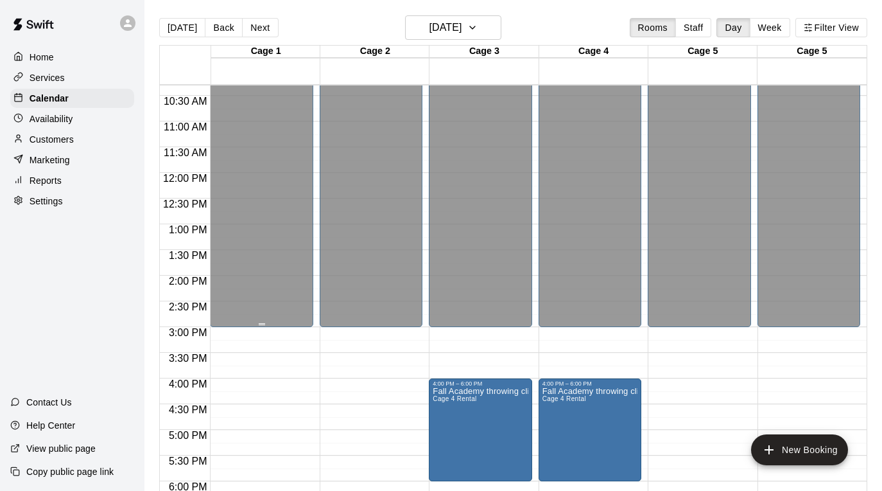
scroll to position [606, 0]
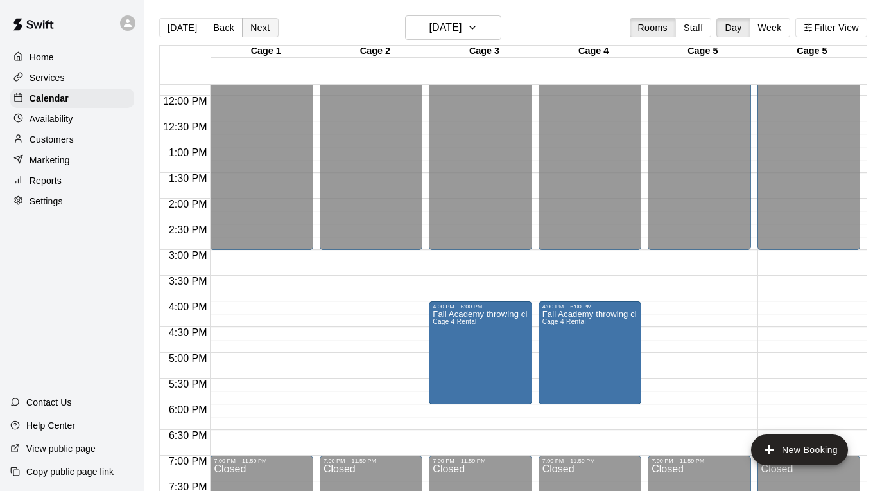
click at [258, 26] on button "Next" at bounding box center [260, 27] width 36 height 19
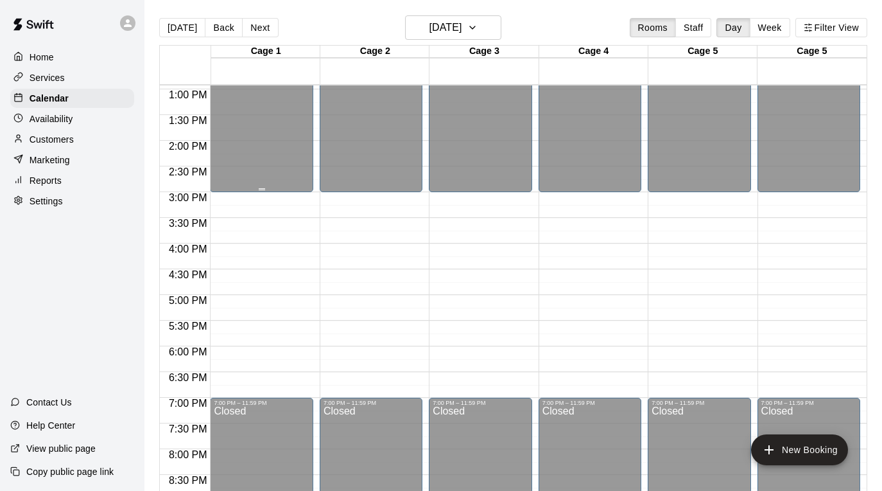
scroll to position [687, 0]
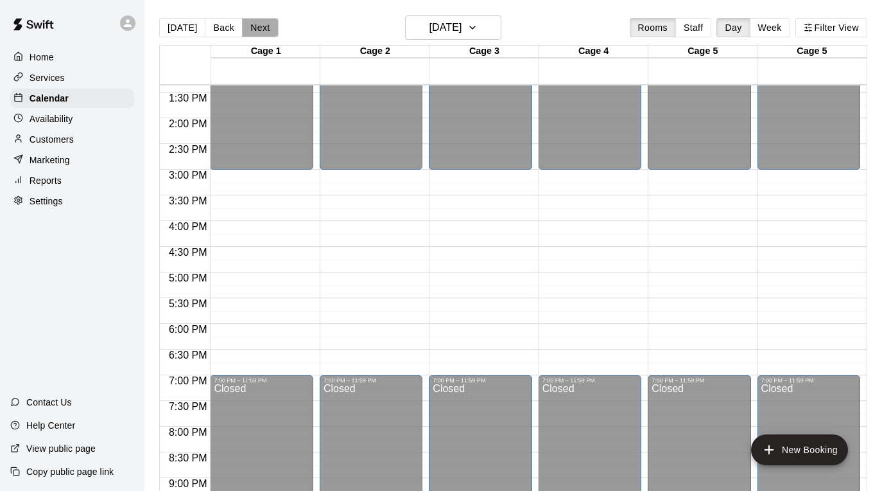
click at [263, 28] on button "Next" at bounding box center [260, 27] width 36 height 19
click at [90, 114] on div "Availability" at bounding box center [72, 118] width 124 height 19
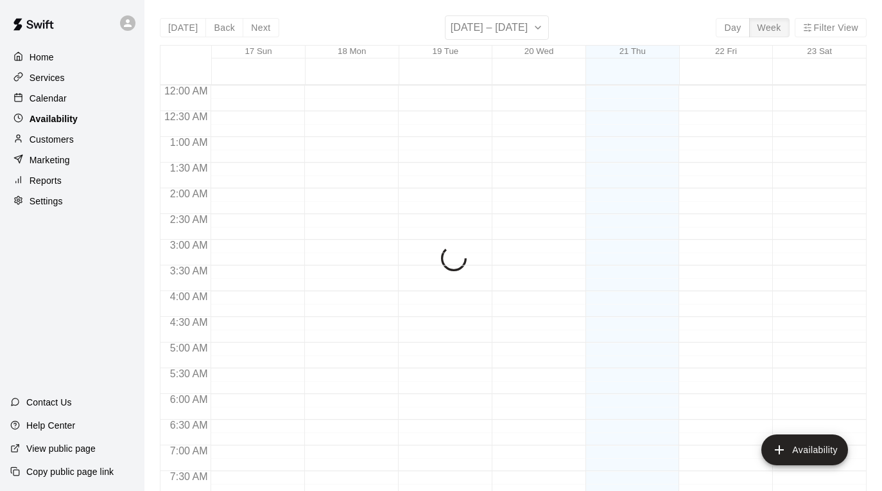
scroll to position [702, 0]
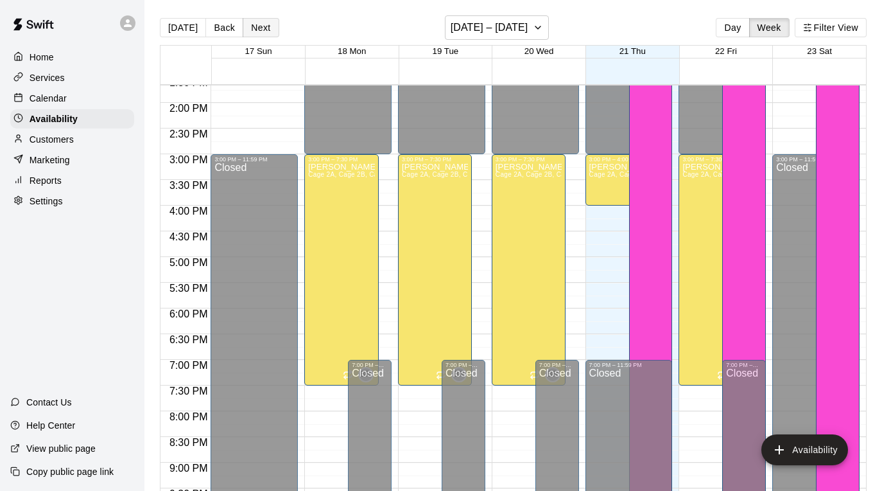
click at [263, 28] on button "Next" at bounding box center [261, 27] width 36 height 19
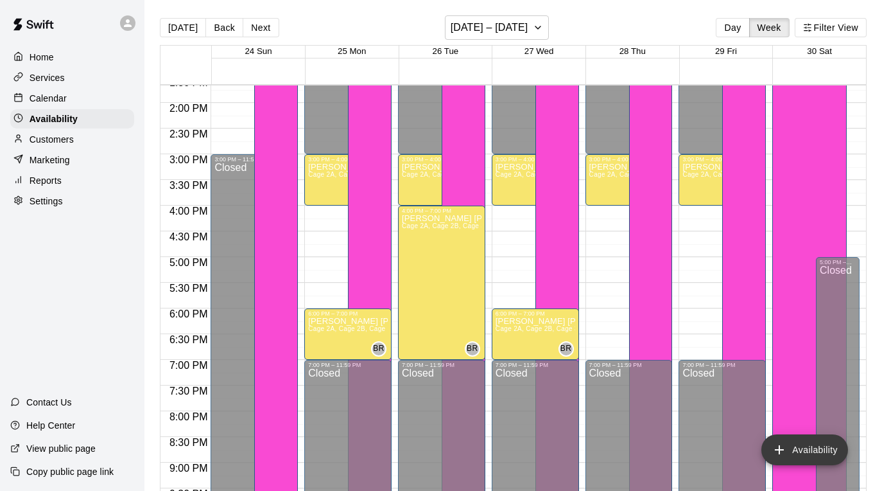
click at [784, 441] on button "Availability" at bounding box center [805, 449] width 87 height 31
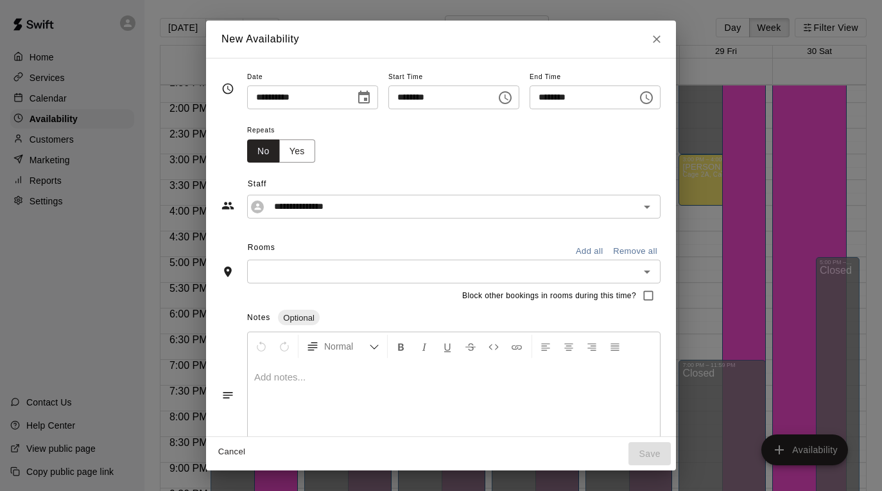
click at [364, 100] on icon "Choose date, selected date is Aug 28, 2025" at bounding box center [364, 97] width 12 height 13
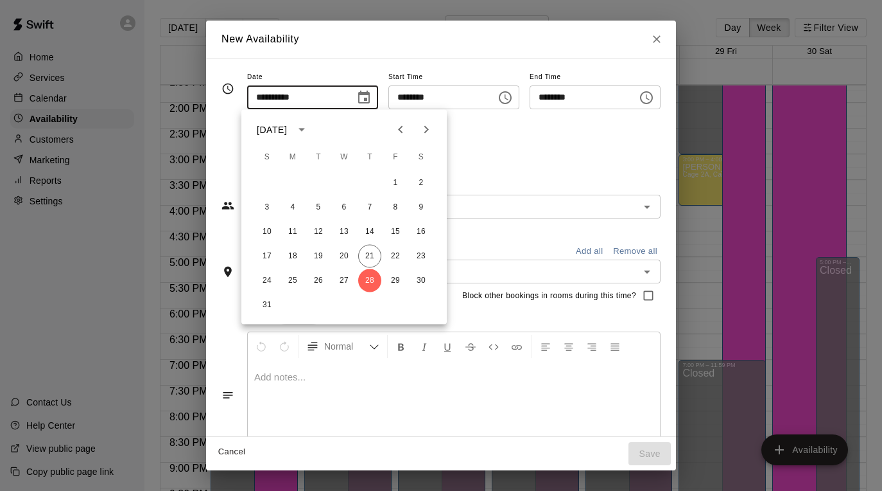
click at [514, 141] on div "Repeats No Yes" at bounding box center [454, 142] width 414 height 40
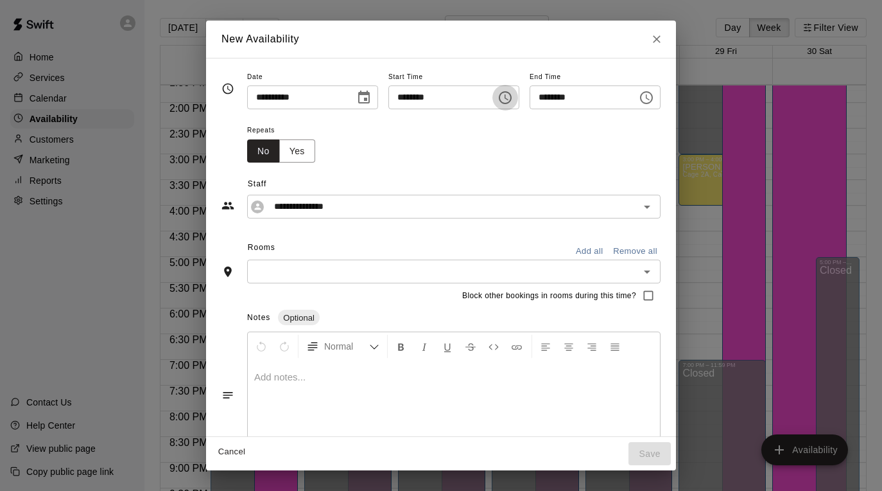
click at [505, 100] on icon "Choose time, selected time is 1:00 PM" at bounding box center [505, 97] width 15 height 15
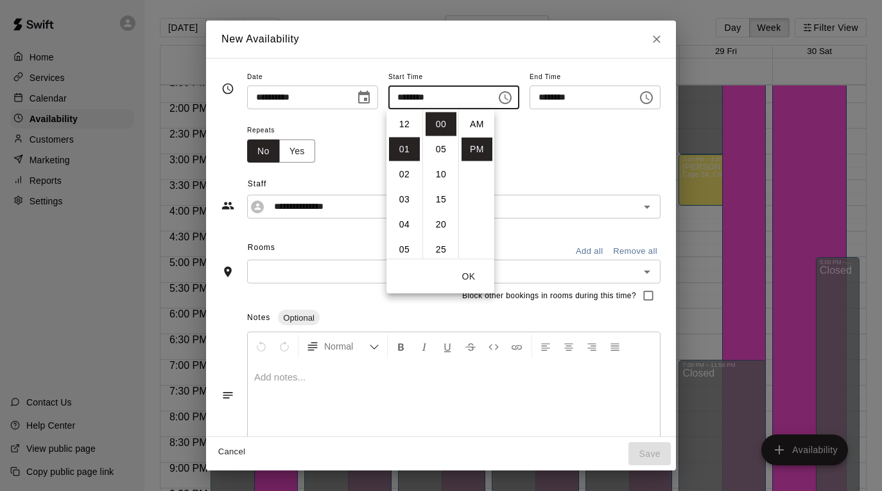
scroll to position [23, 0]
click at [403, 172] on li "03" at bounding box center [404, 174] width 31 height 24
type input "********"
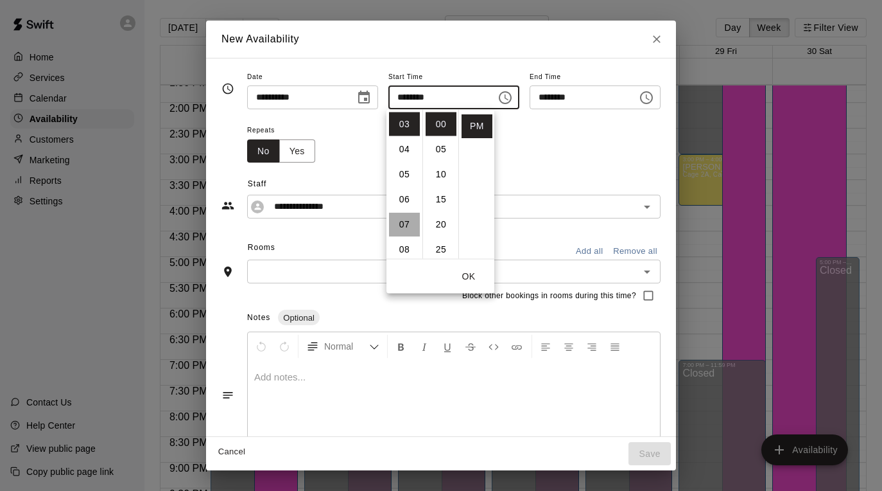
click at [407, 224] on li "07" at bounding box center [404, 225] width 31 height 24
type input "********"
click at [572, 166] on div "**********" at bounding box center [441, 190] width 439 height 56
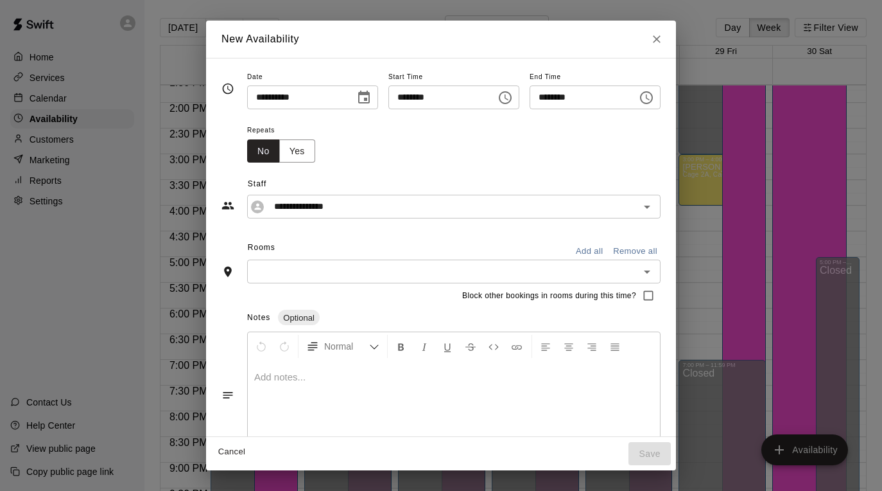
click at [588, 250] on button "Add all" at bounding box center [589, 251] width 41 height 20
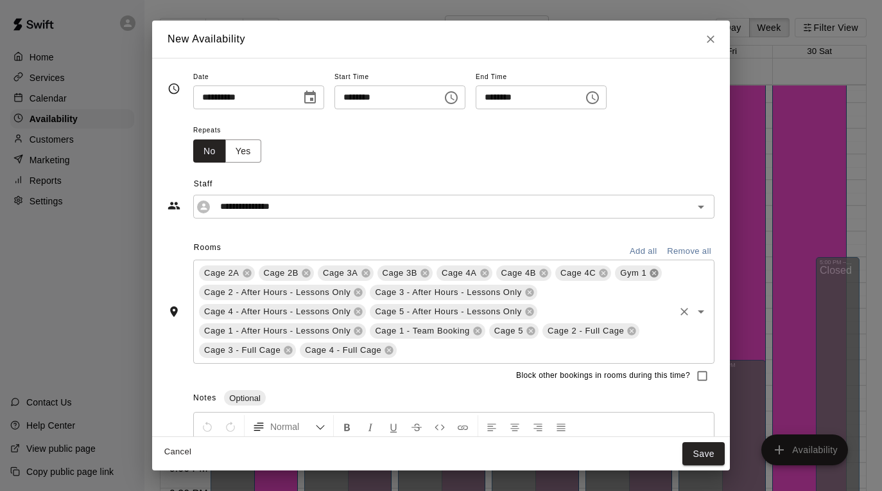
click at [658, 275] on icon at bounding box center [655, 273] width 8 height 8
click at [356, 328] on icon at bounding box center [359, 331] width 8 height 8
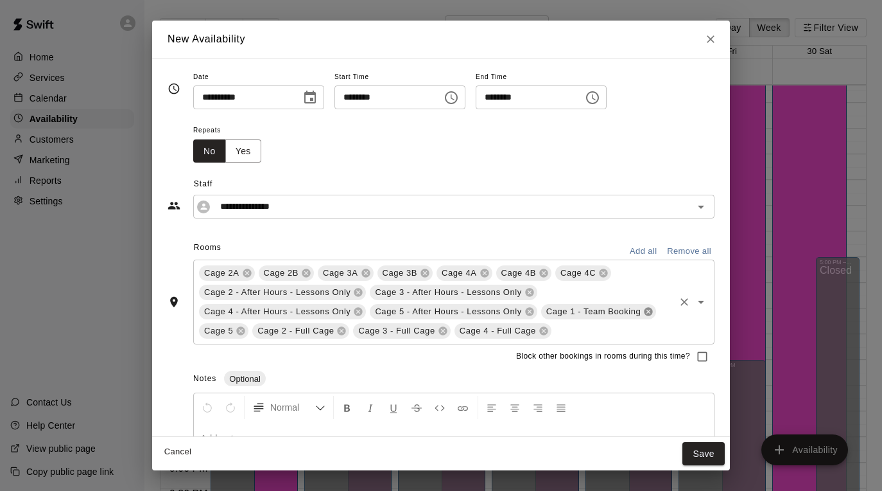
click at [356, 328] on span "Cage 3 - Full Cage" at bounding box center [396, 330] width 87 height 13
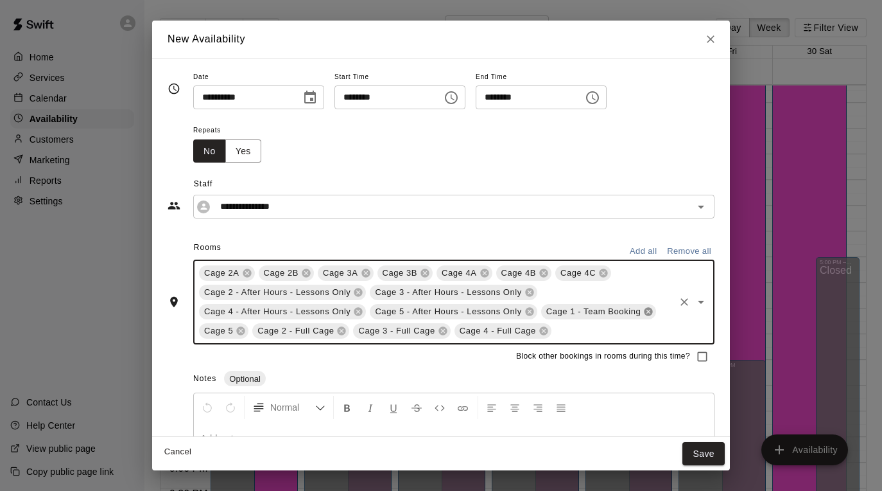
click at [649, 314] on icon at bounding box center [649, 312] width 8 height 8
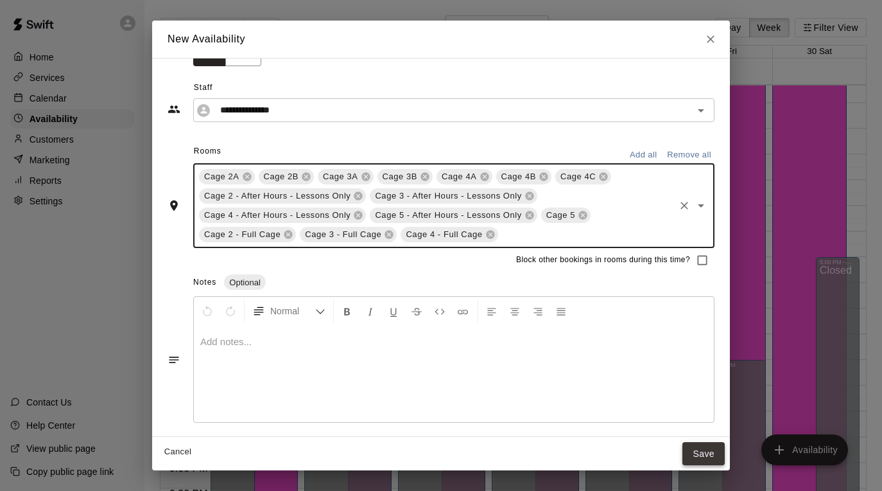
click at [699, 451] on button "Save" at bounding box center [704, 454] width 42 height 24
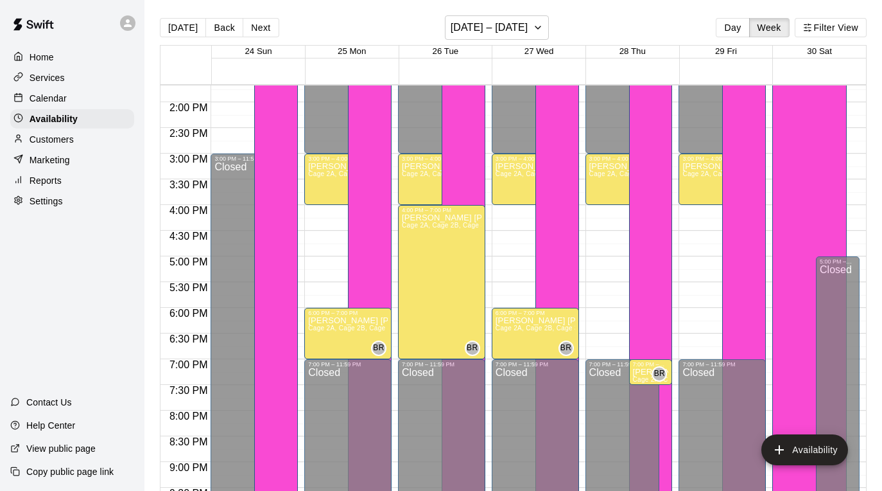
scroll to position [685, 0]
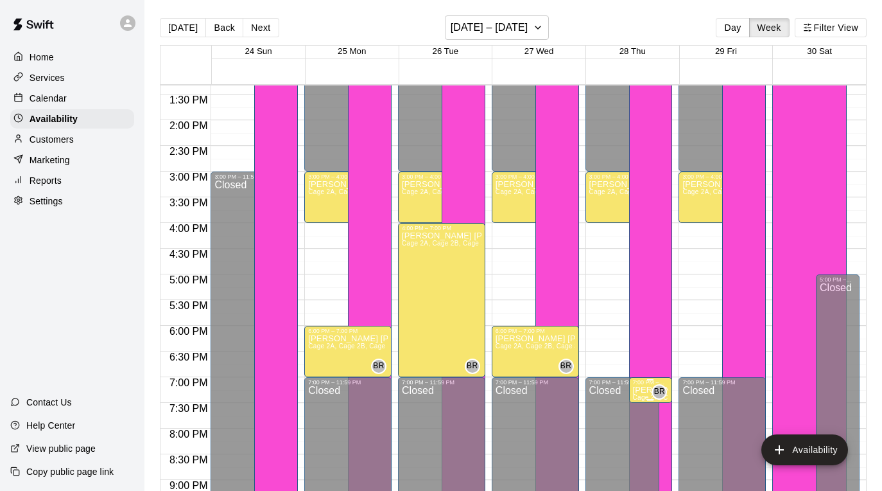
click at [638, 390] on p "[PERSON_NAME] [PERSON_NAME]" at bounding box center [651, 390] width 36 height 0
click at [647, 400] on icon "edit" at bounding box center [646, 404] width 12 height 12
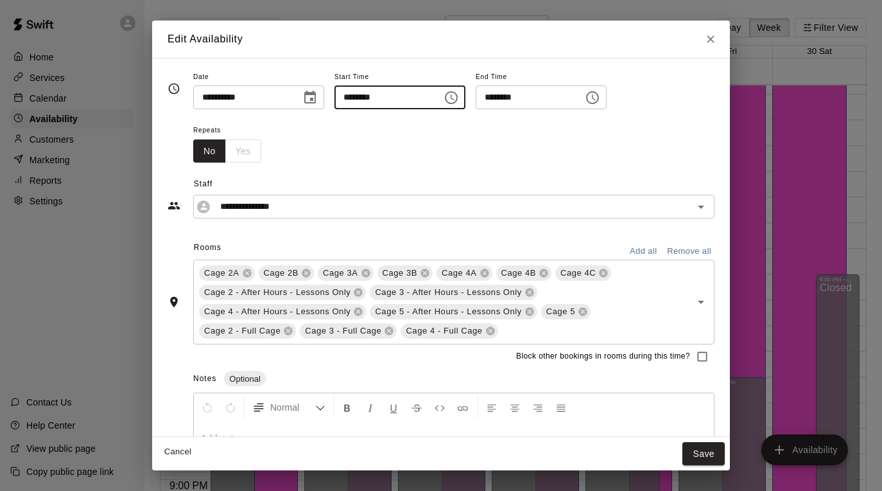
click at [356, 95] on input "********" at bounding box center [384, 97] width 99 height 24
type input "********"
click at [500, 92] on input "********" at bounding box center [525, 97] width 99 height 24
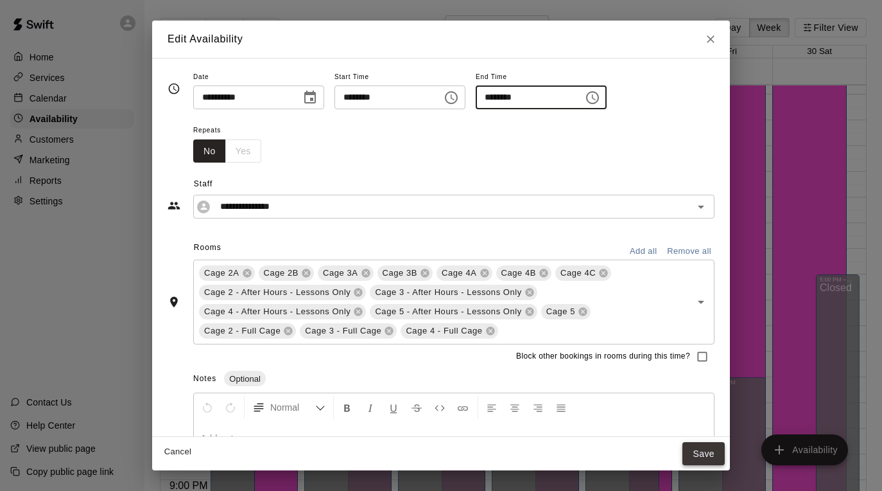
type input "********"
click at [704, 450] on button "Save" at bounding box center [704, 454] width 42 height 24
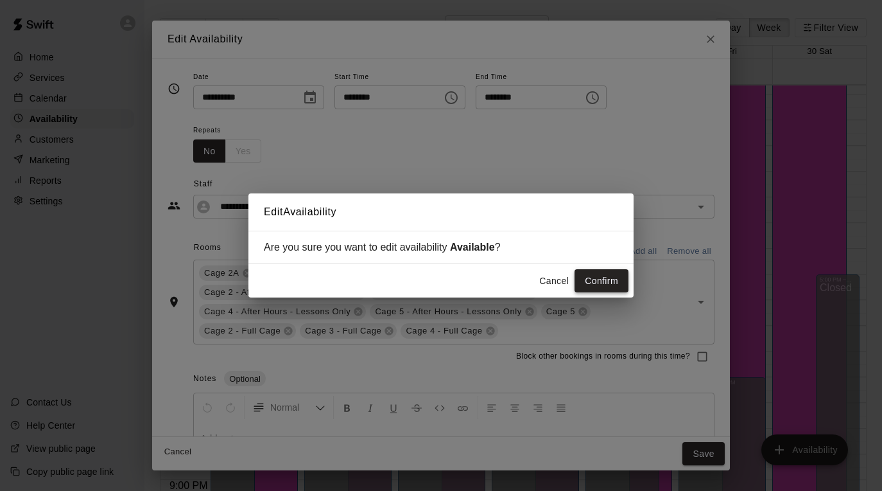
click at [601, 276] on button "Confirm" at bounding box center [602, 281] width 54 height 24
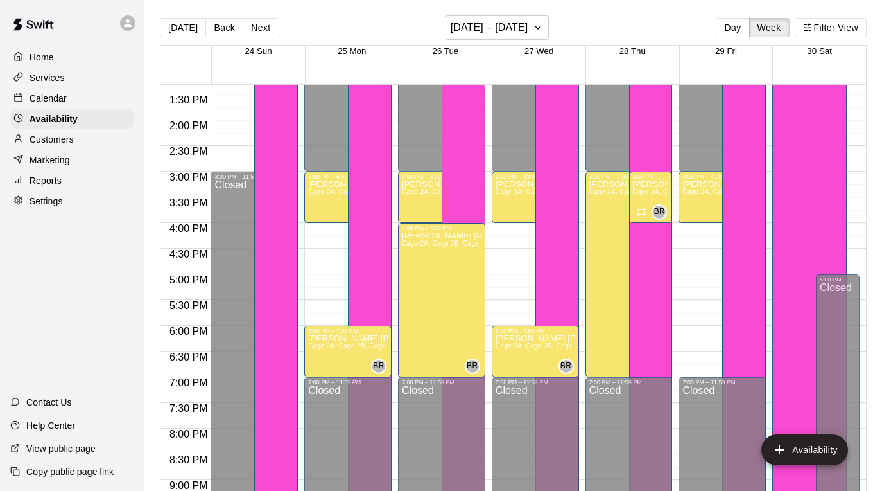
click at [86, 96] on div "Calendar" at bounding box center [72, 98] width 124 height 19
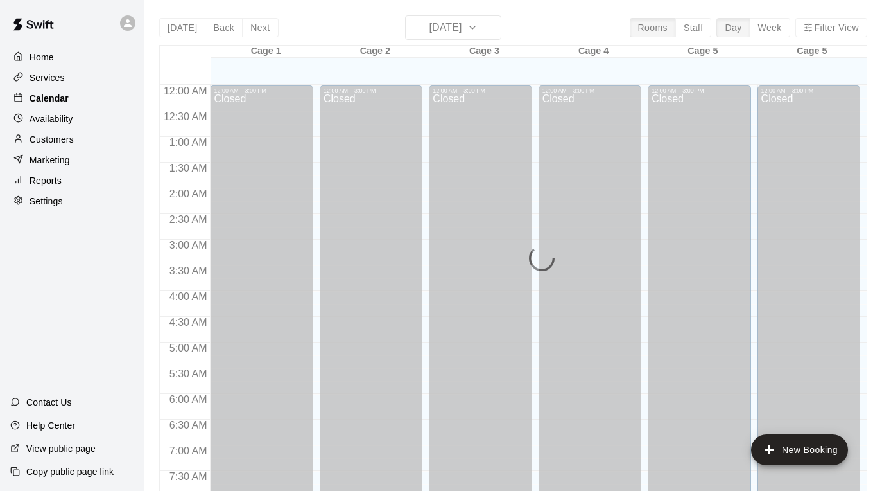
scroll to position [703, 0]
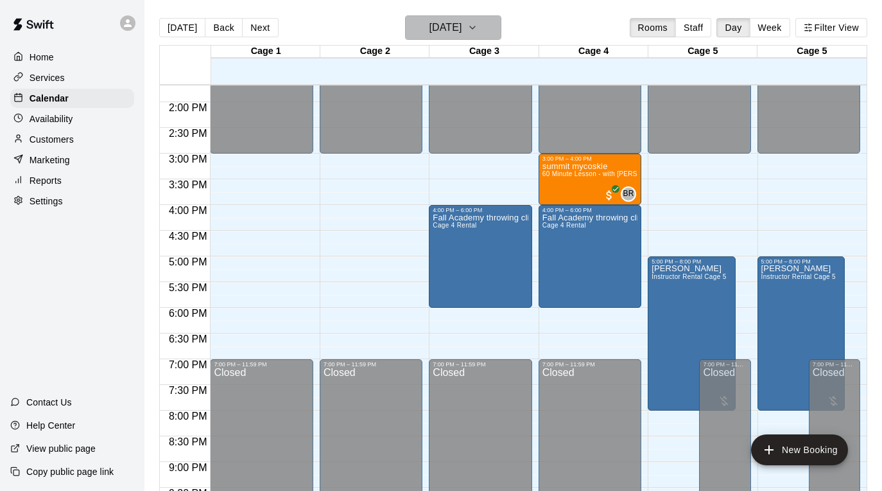
click at [478, 28] on icon "button" at bounding box center [473, 27] width 10 height 15
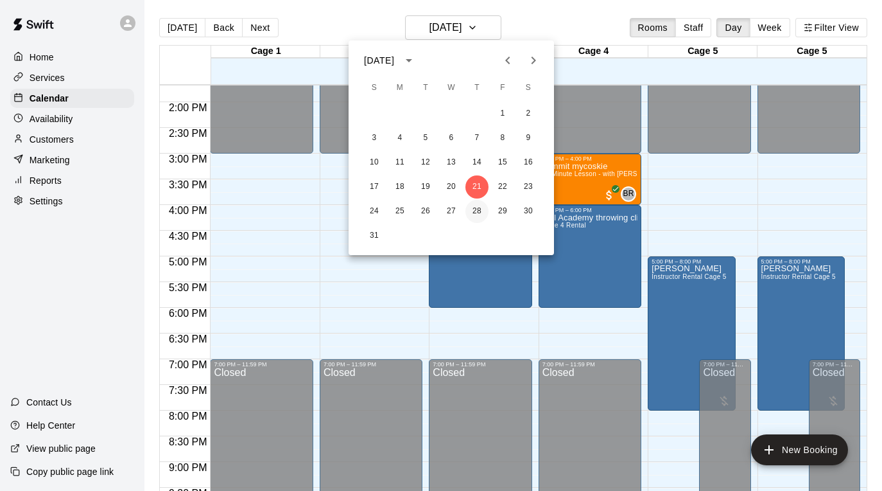
click at [480, 210] on button "28" at bounding box center [477, 211] width 23 height 23
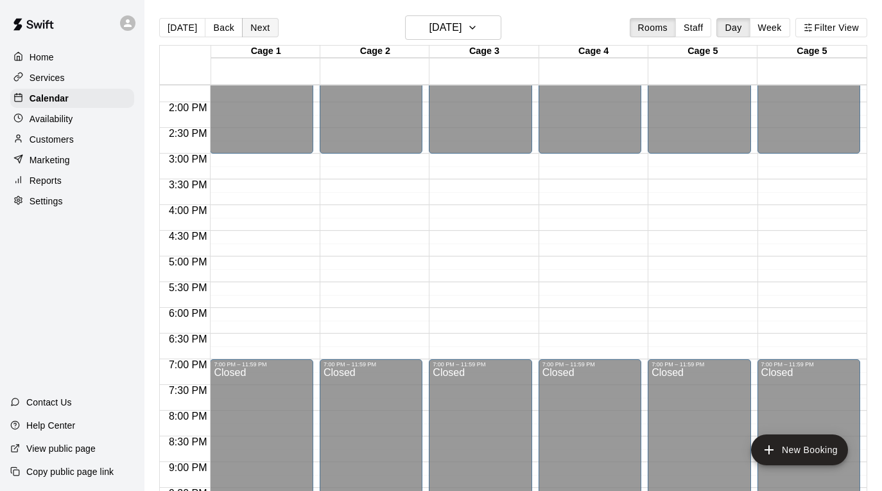
click at [264, 21] on button "Next" at bounding box center [260, 27] width 36 height 19
click at [211, 29] on button "Back" at bounding box center [224, 27] width 38 height 19
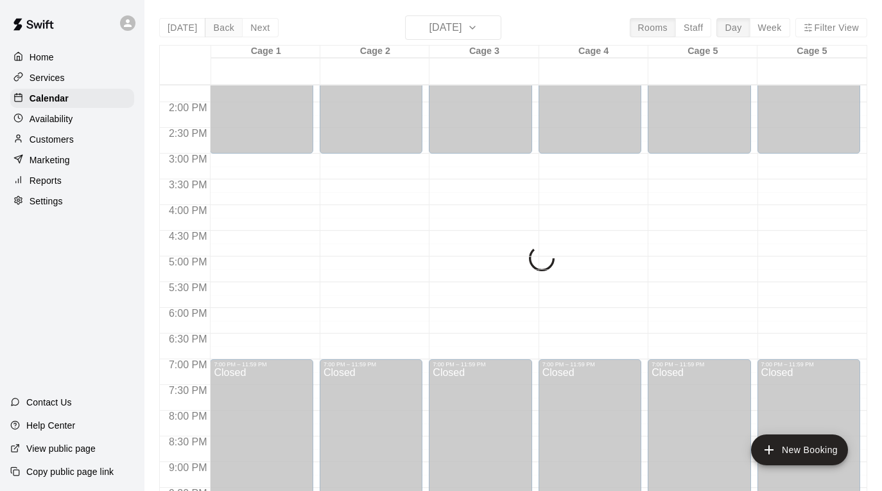
click at [211, 29] on div "[DATE] Back [DATE][DATE] Rooms Staff Day Week Filter View Cage 1 28 Thu Cage 2 …" at bounding box center [513, 260] width 708 height 491
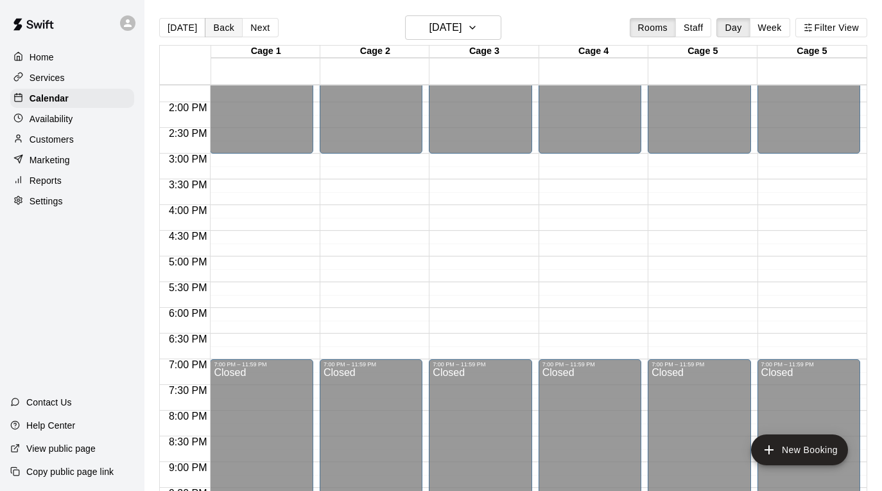
click at [211, 29] on button "Back" at bounding box center [224, 27] width 38 height 19
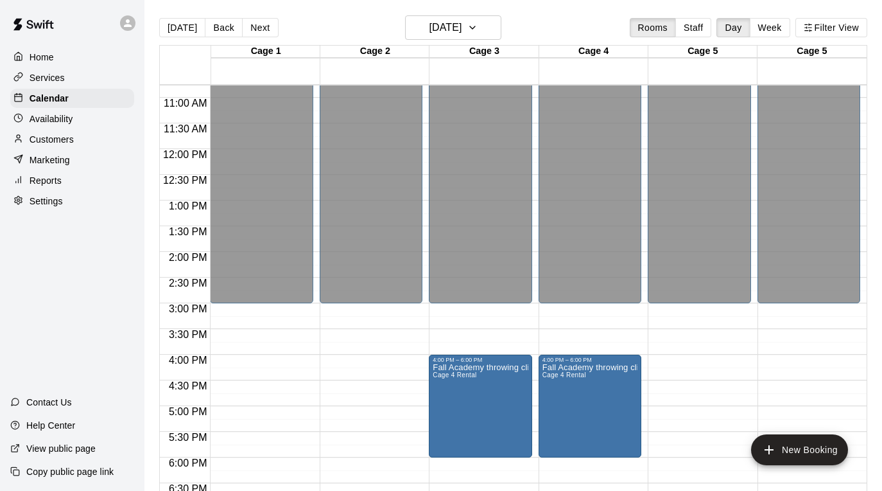
scroll to position [509, 0]
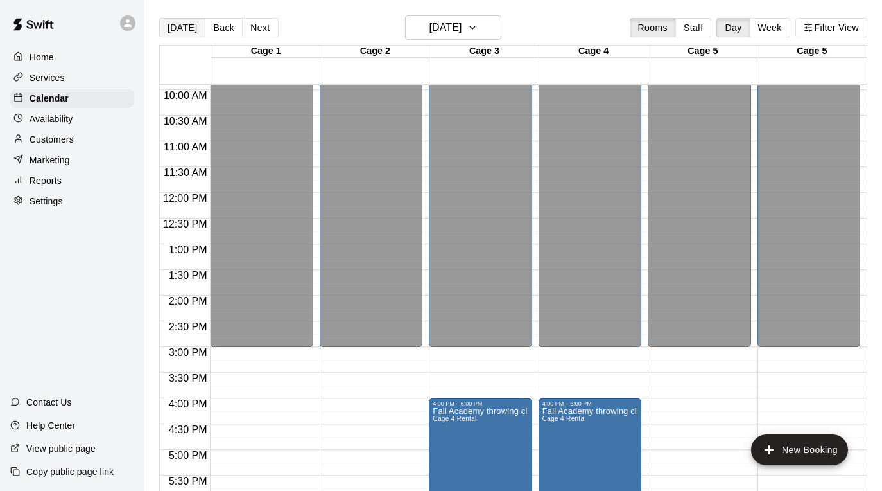
click at [189, 23] on button "[DATE]" at bounding box center [182, 27] width 46 height 19
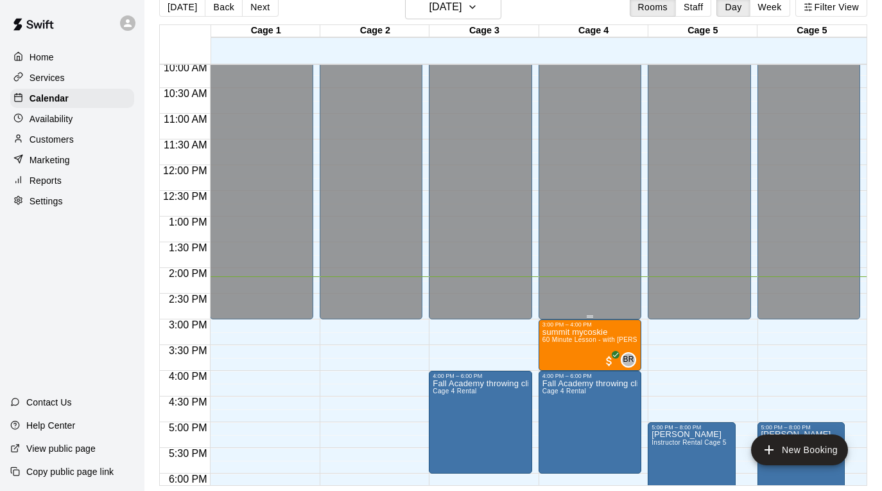
scroll to position [516, 0]
